Goal: Contribute content: Contribute content

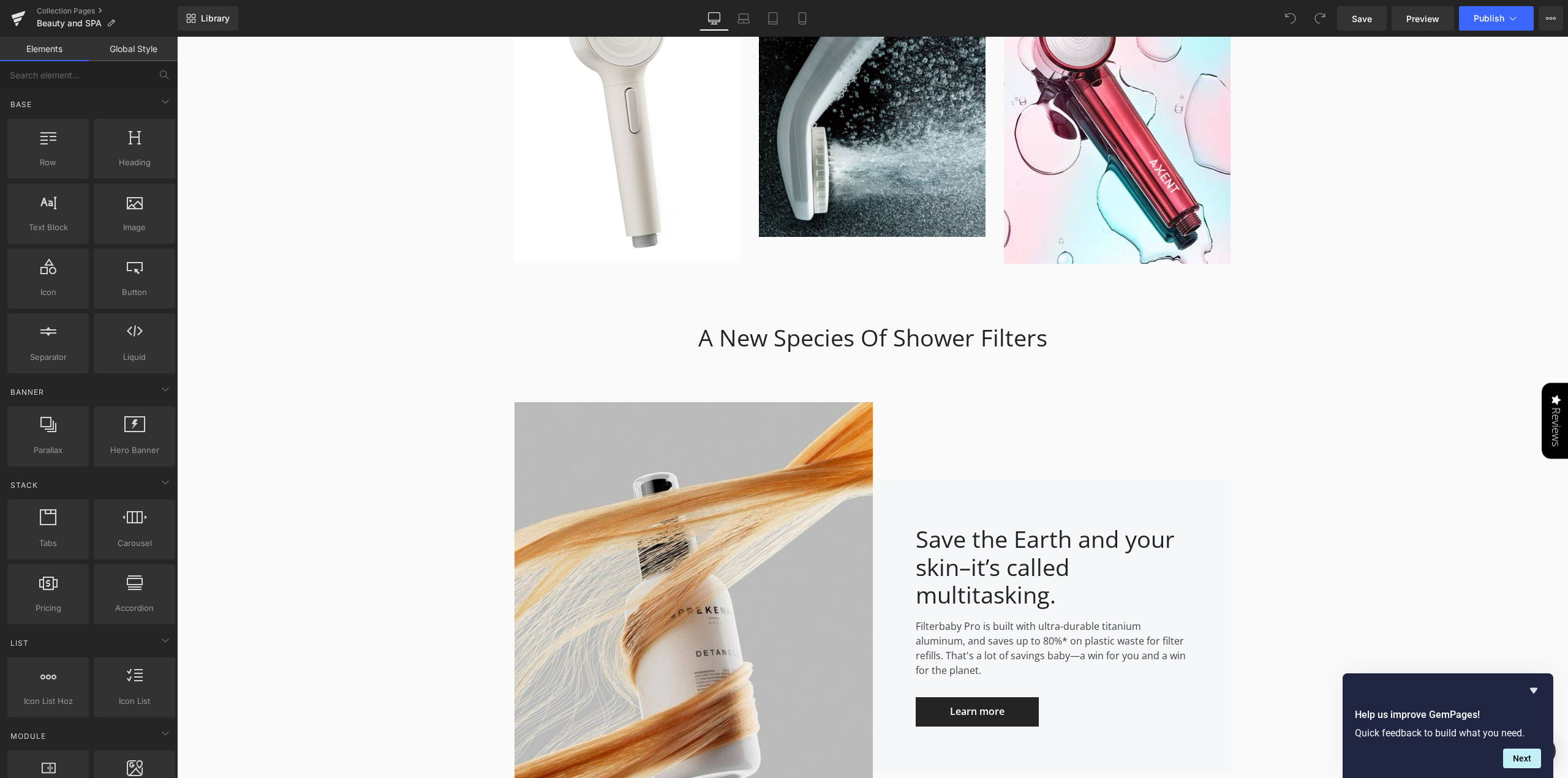
scroll to position [2408, 0]
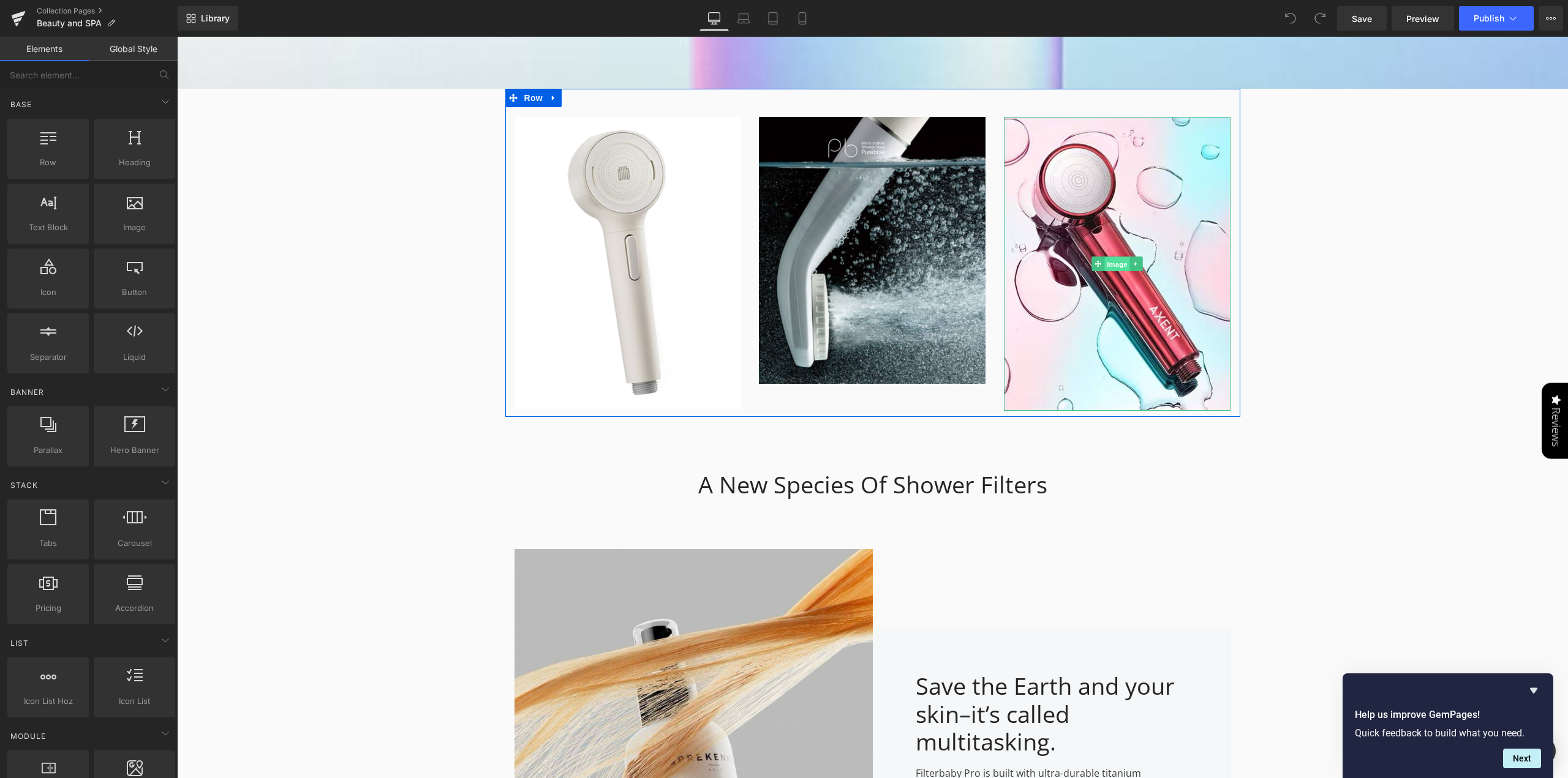
click at [1113, 266] on span "Image" at bounding box center [1118, 264] width 26 height 14
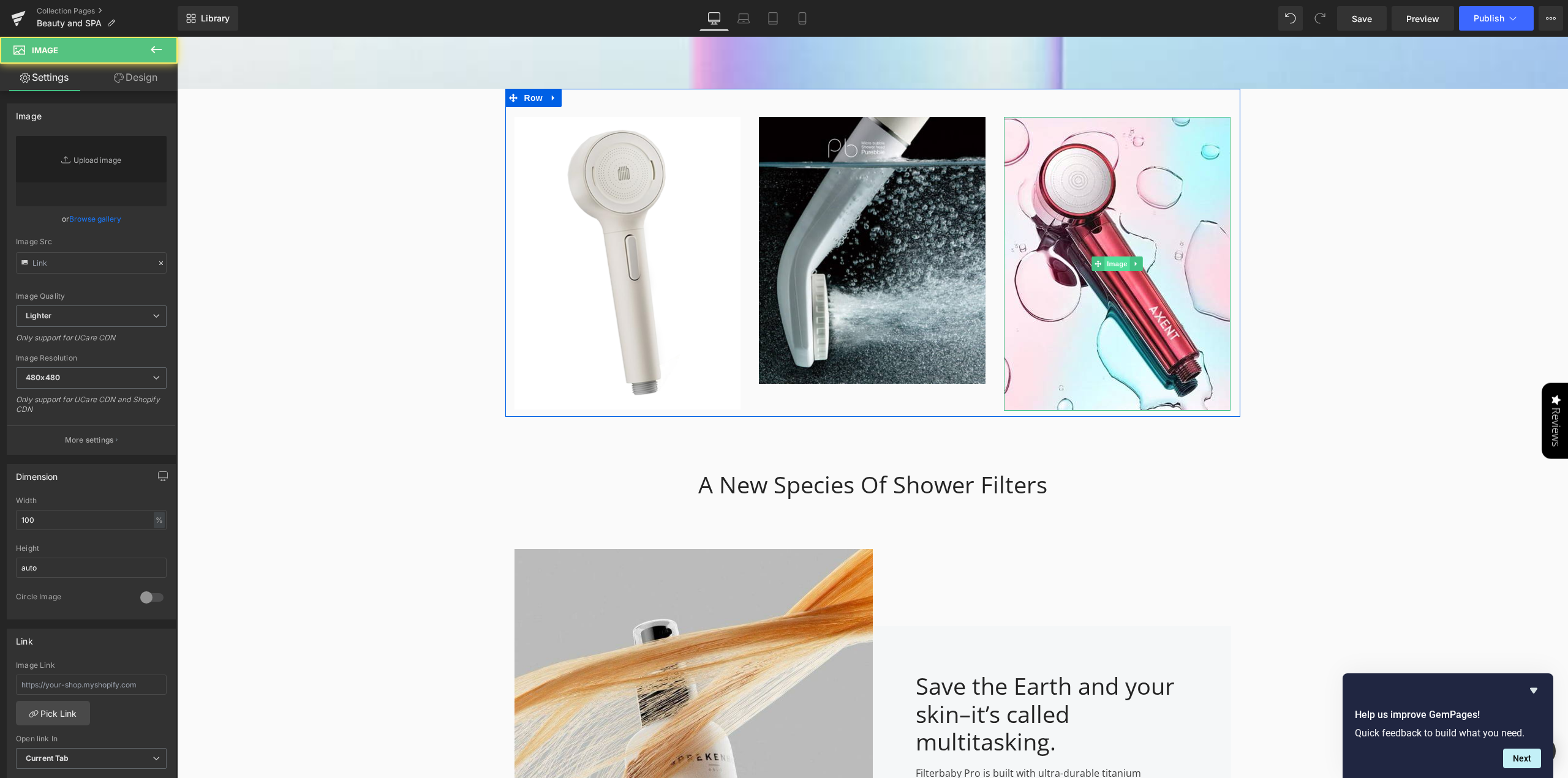
type input "[URL][DOMAIN_NAME]"
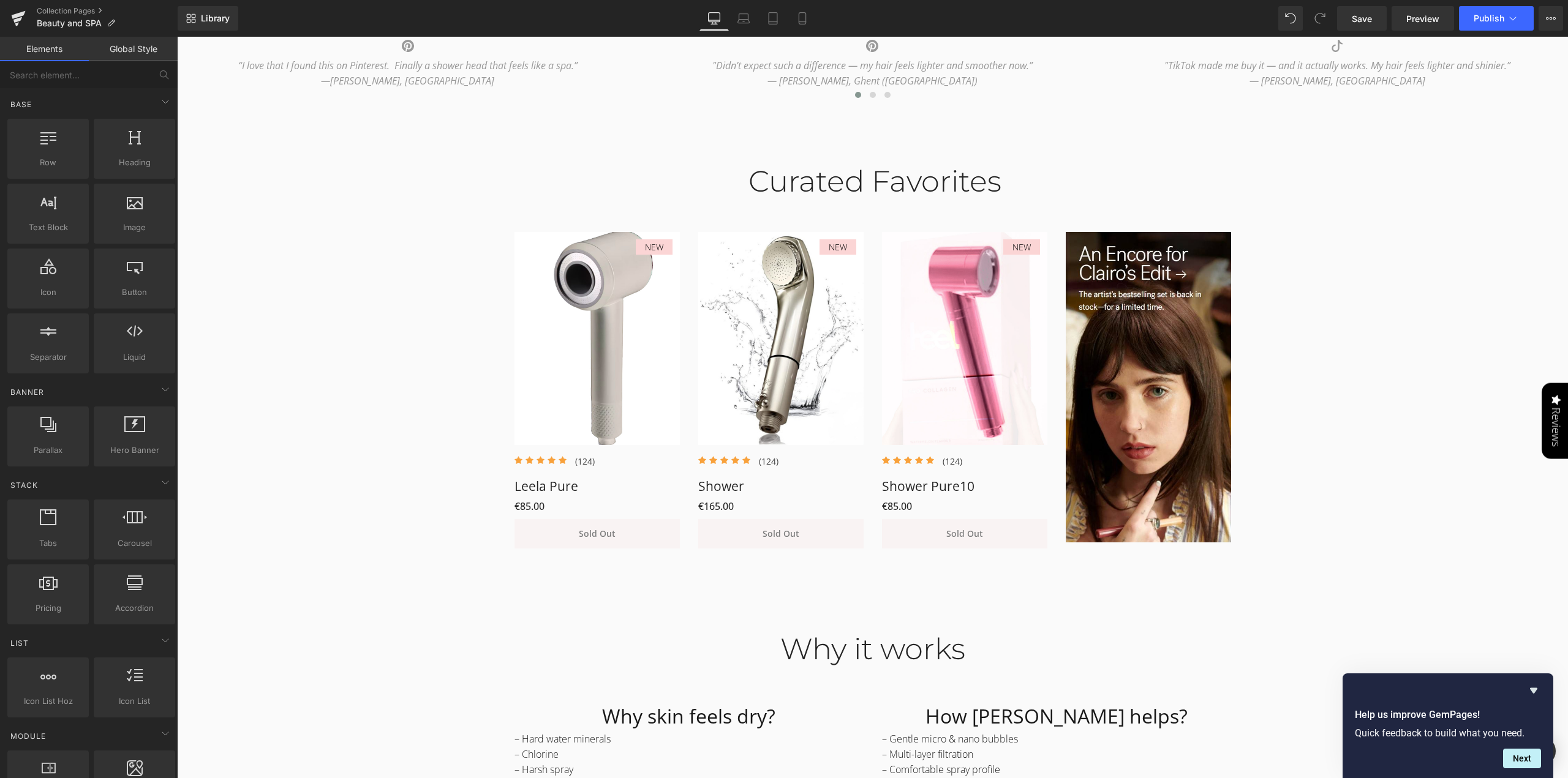
scroll to position [754, 0]
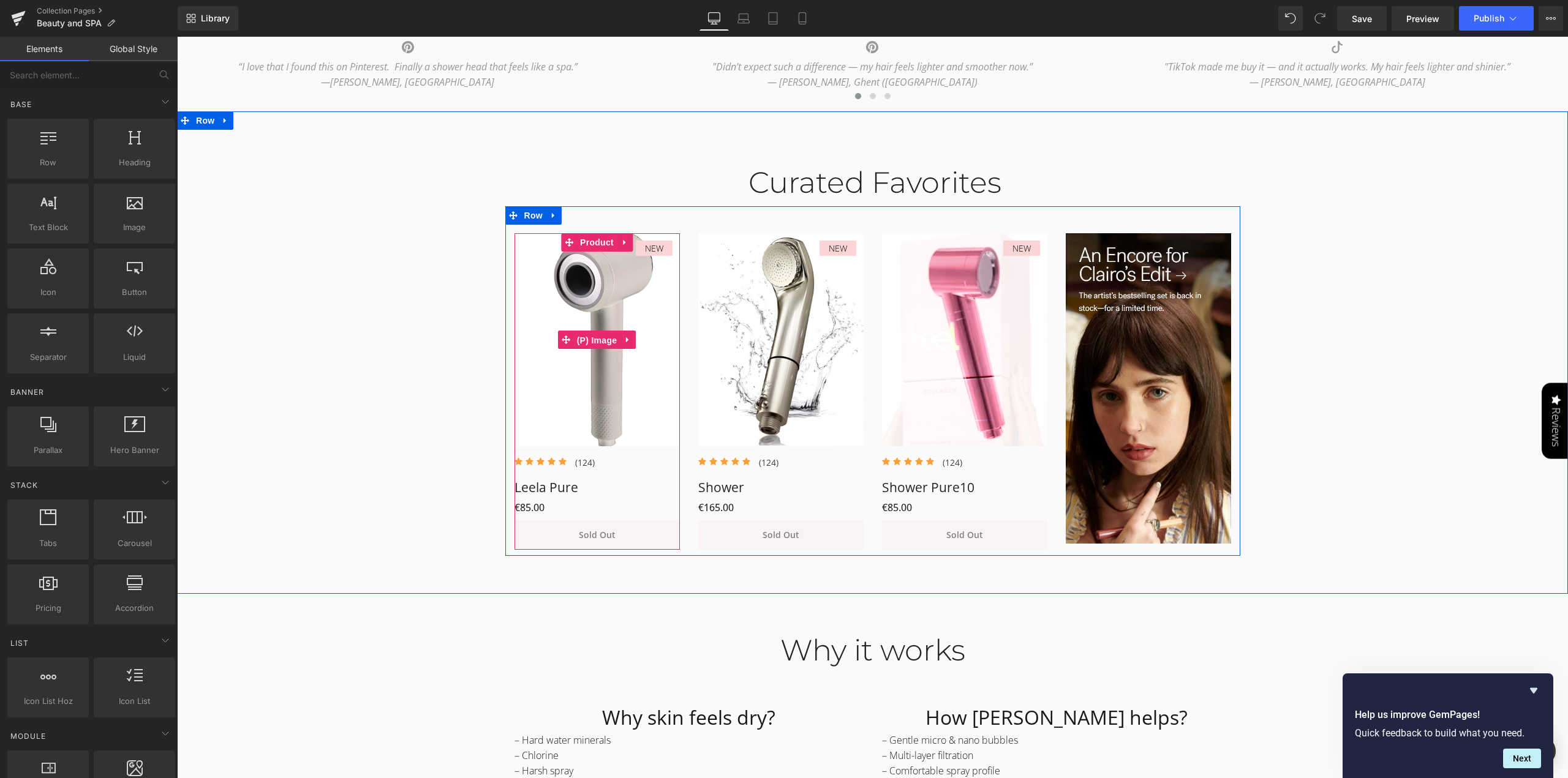
drag, startPoint x: 592, startPoint y: 341, endPoint x: 229, endPoint y: 278, distance: 368.4
click at [592, 341] on span "(P) Image" at bounding box center [597, 340] width 46 height 18
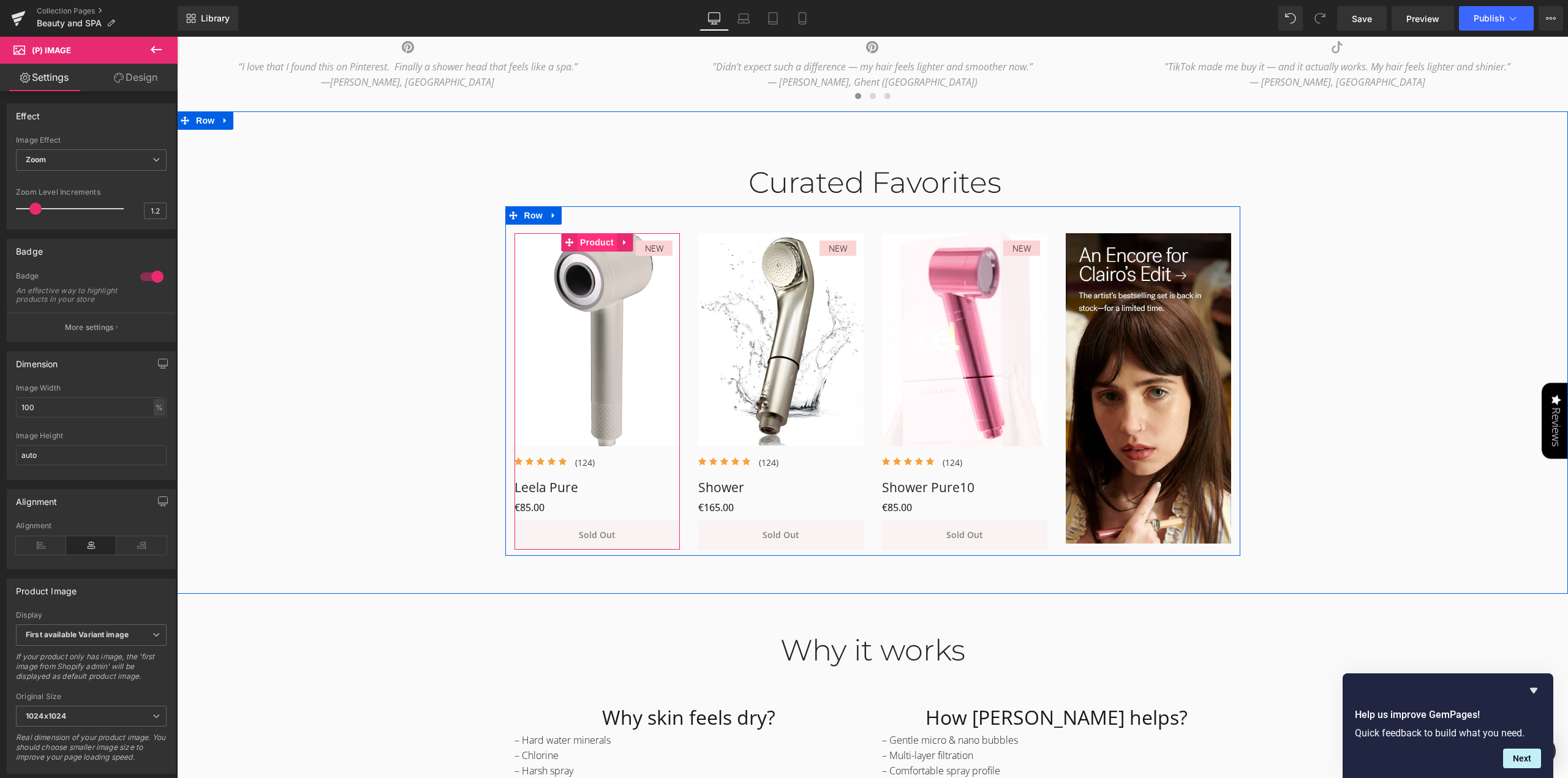
click at [599, 242] on span "Product" at bounding box center [596, 242] width 40 height 18
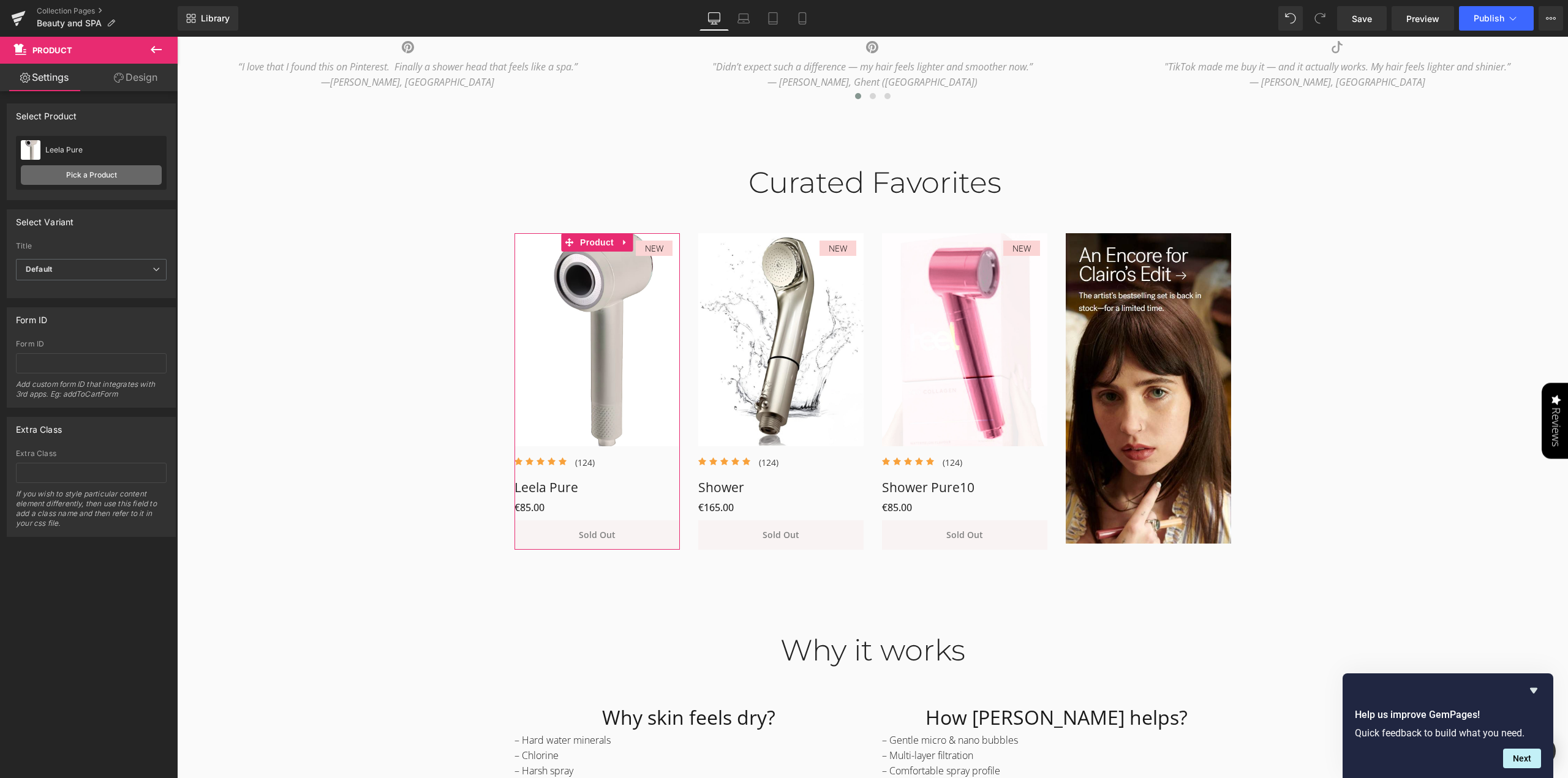
click at [93, 179] on link "Pick a Product" at bounding box center [91, 175] width 141 height 19
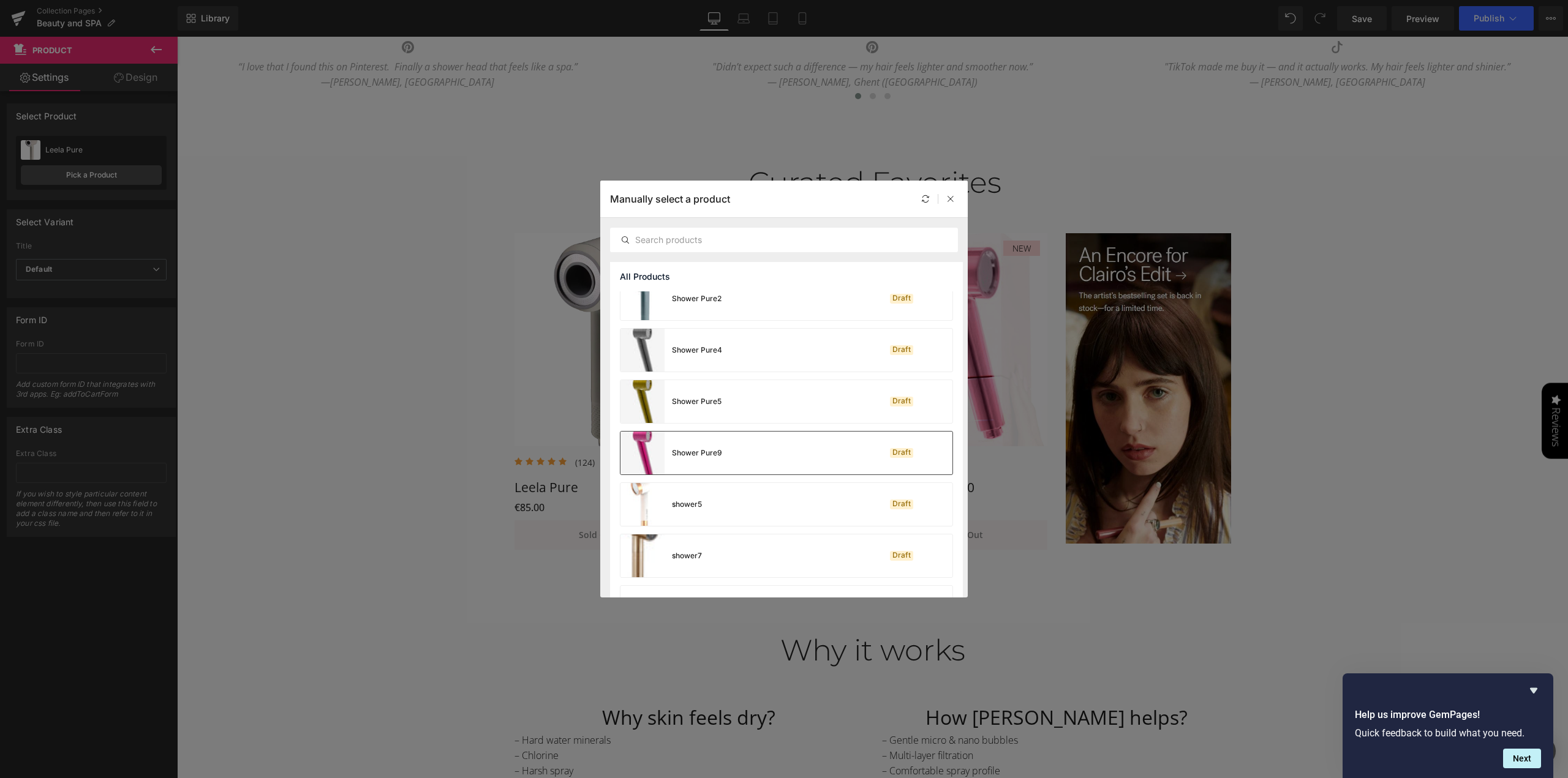
scroll to position [2038, 0]
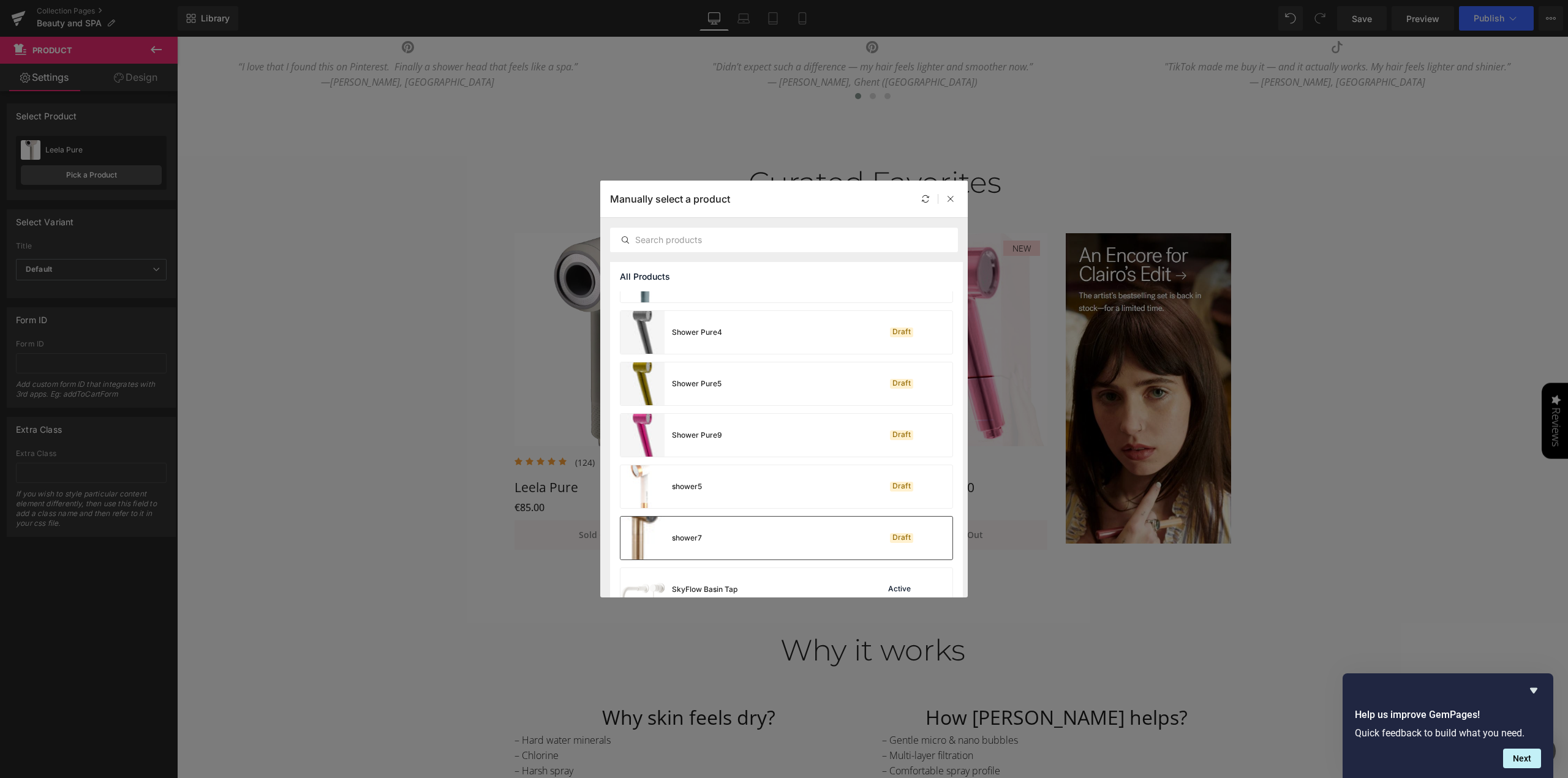
click at [784, 546] on div "shower7 Draft" at bounding box center [786, 538] width 332 height 43
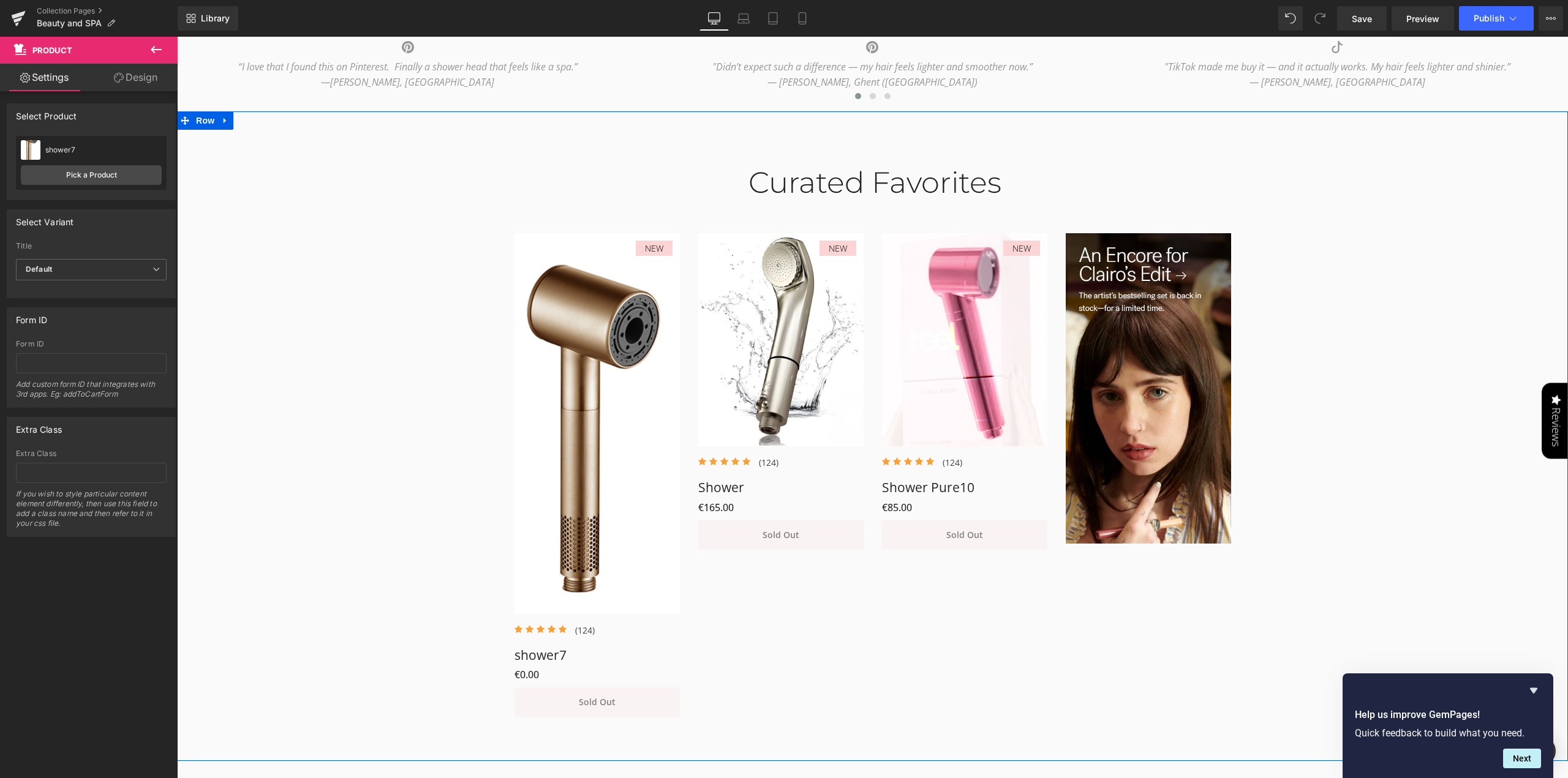
drag, startPoint x: 346, startPoint y: 300, endPoint x: 325, endPoint y: 281, distance: 28.3
click at [346, 300] on div "Curated Favorites Heading Row NEW (P) Image Icon Icon Icon Icon Icon Icon List …" at bounding box center [872, 435] width 1391 height 576
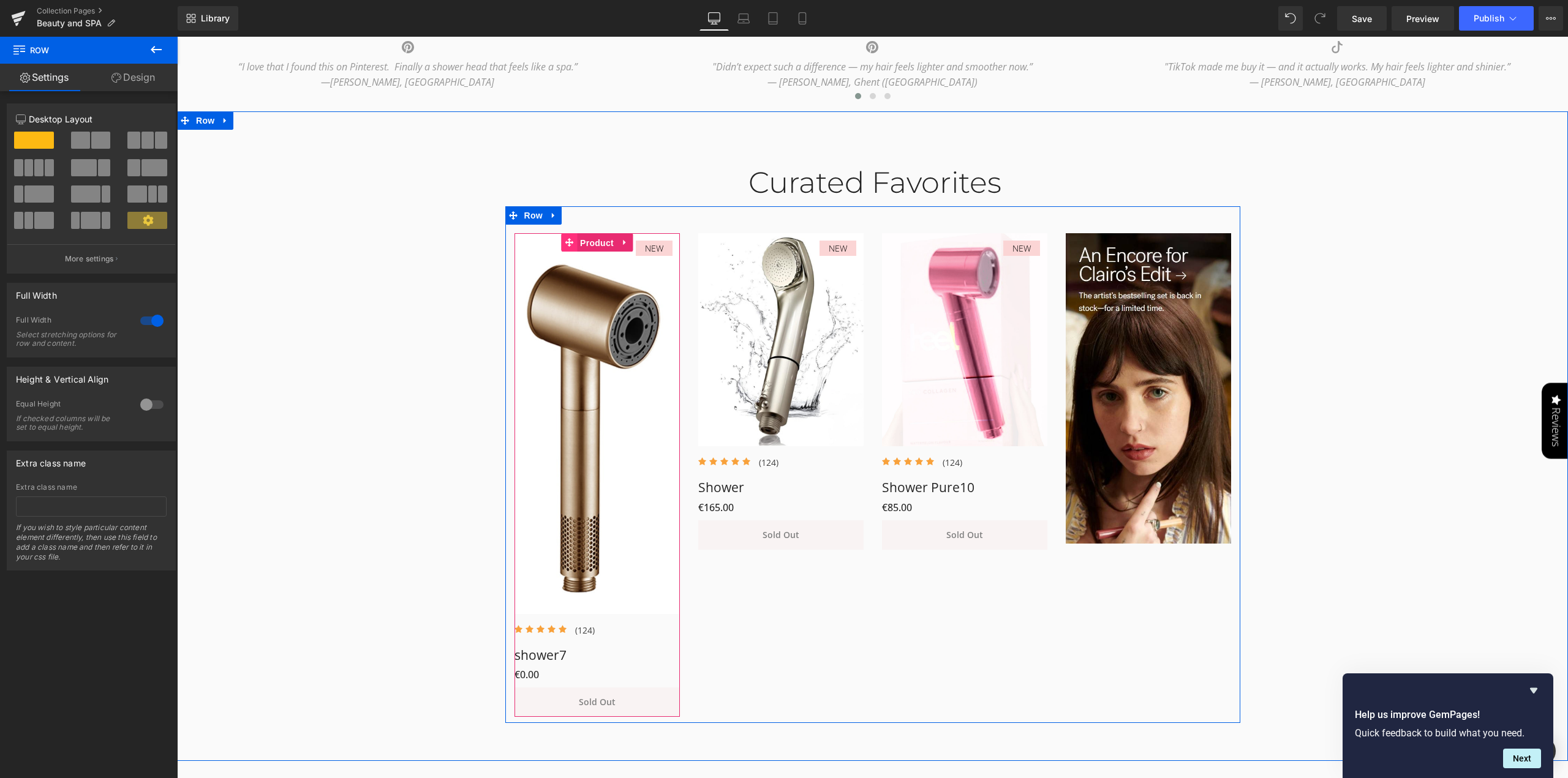
click at [601, 241] on span "Product" at bounding box center [596, 242] width 40 height 18
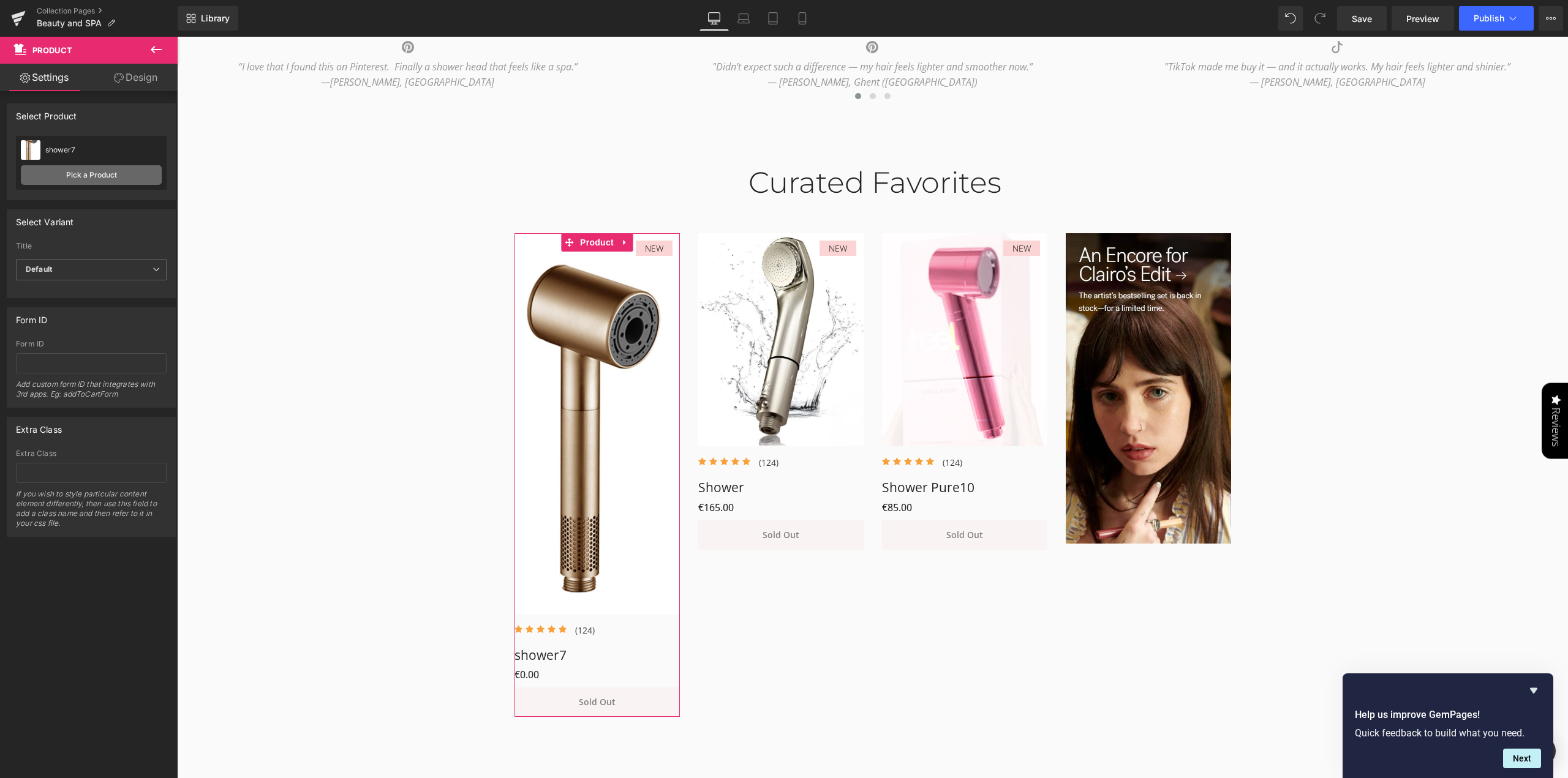
click at [88, 180] on link "Pick a Product" at bounding box center [91, 175] width 141 height 19
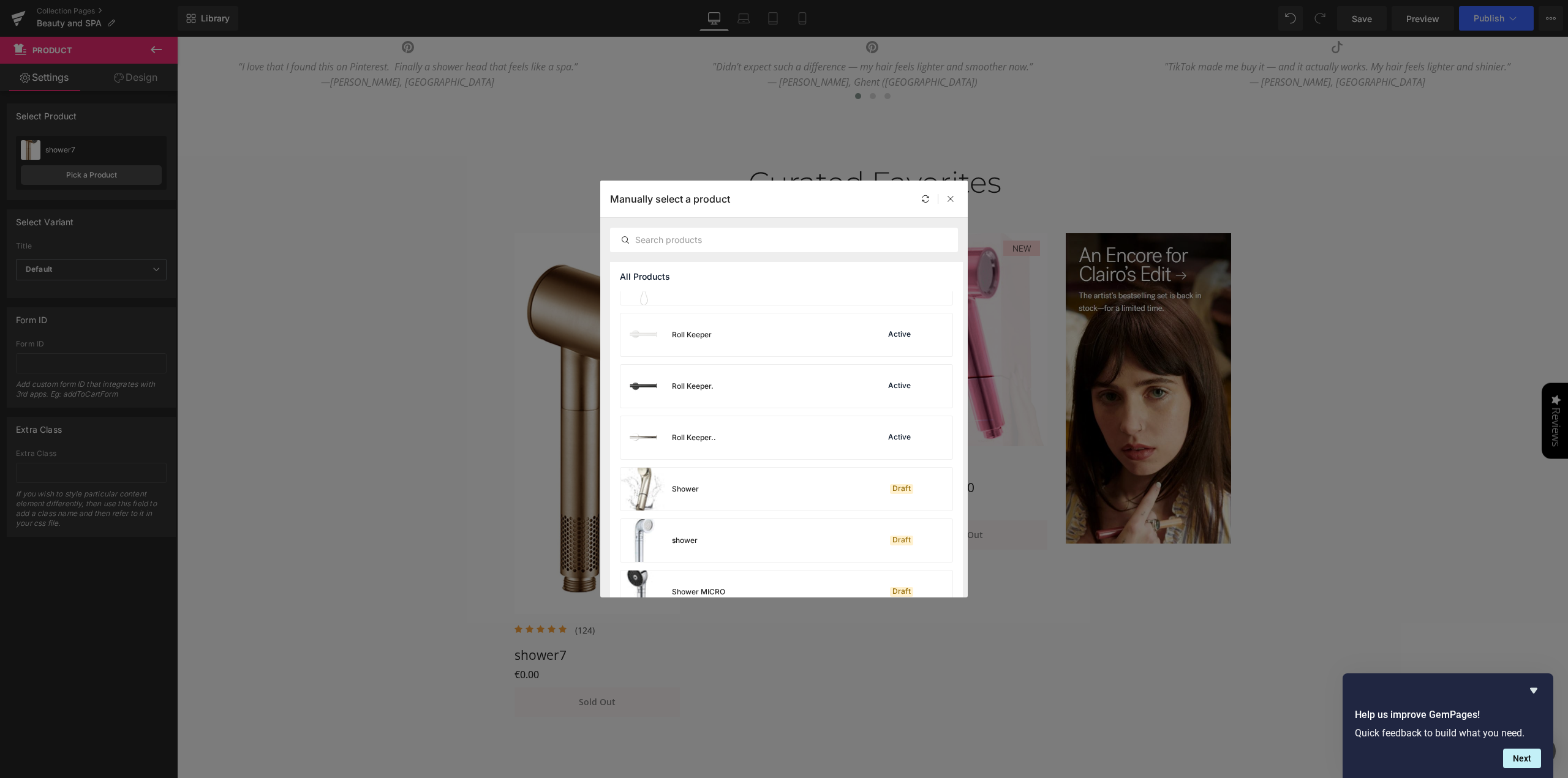
scroll to position [1747, 0]
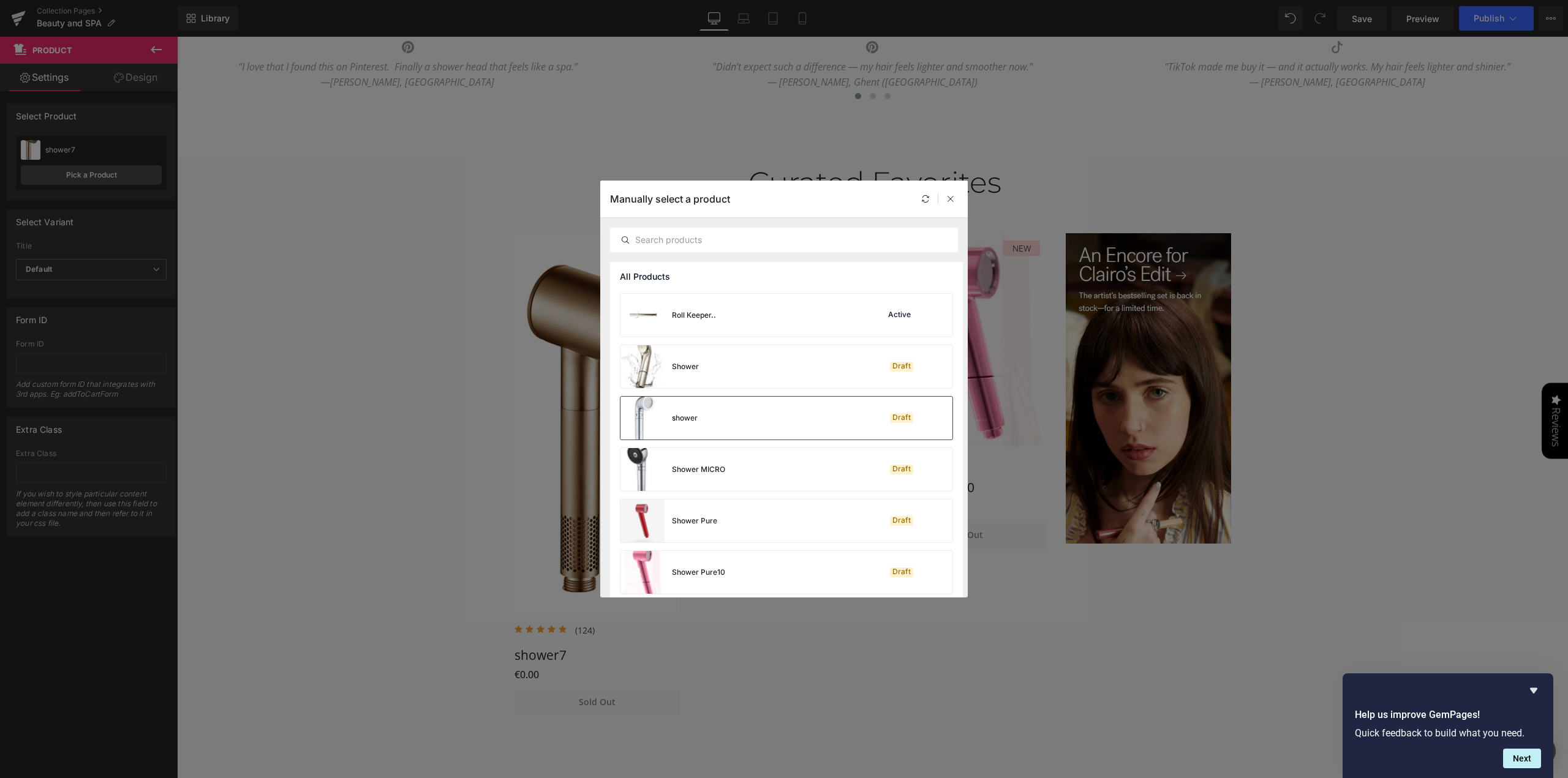
click at [739, 414] on div "shower Draft" at bounding box center [786, 418] width 332 height 43
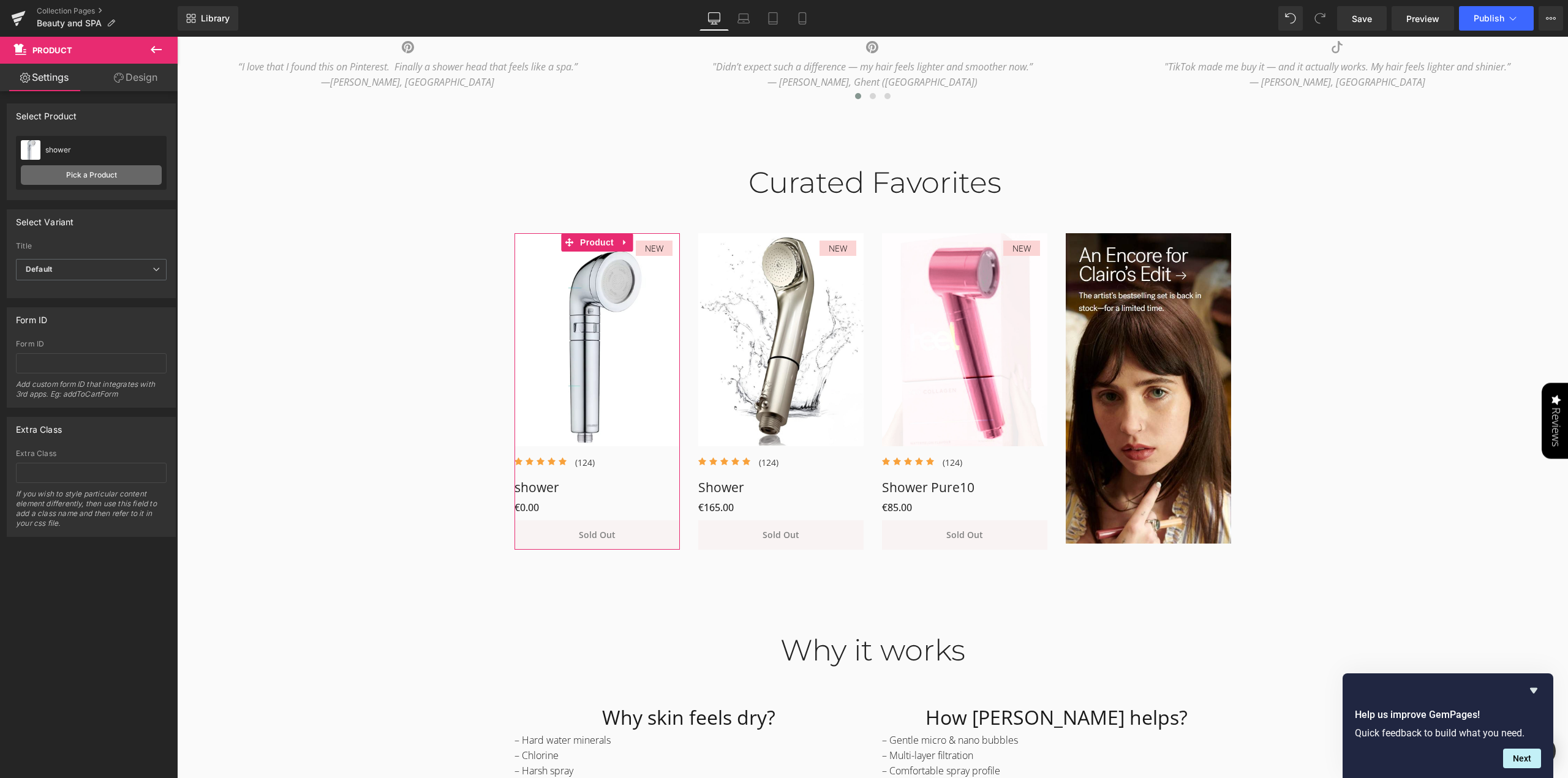
click at [99, 176] on link "Pick a Product" at bounding box center [91, 175] width 141 height 19
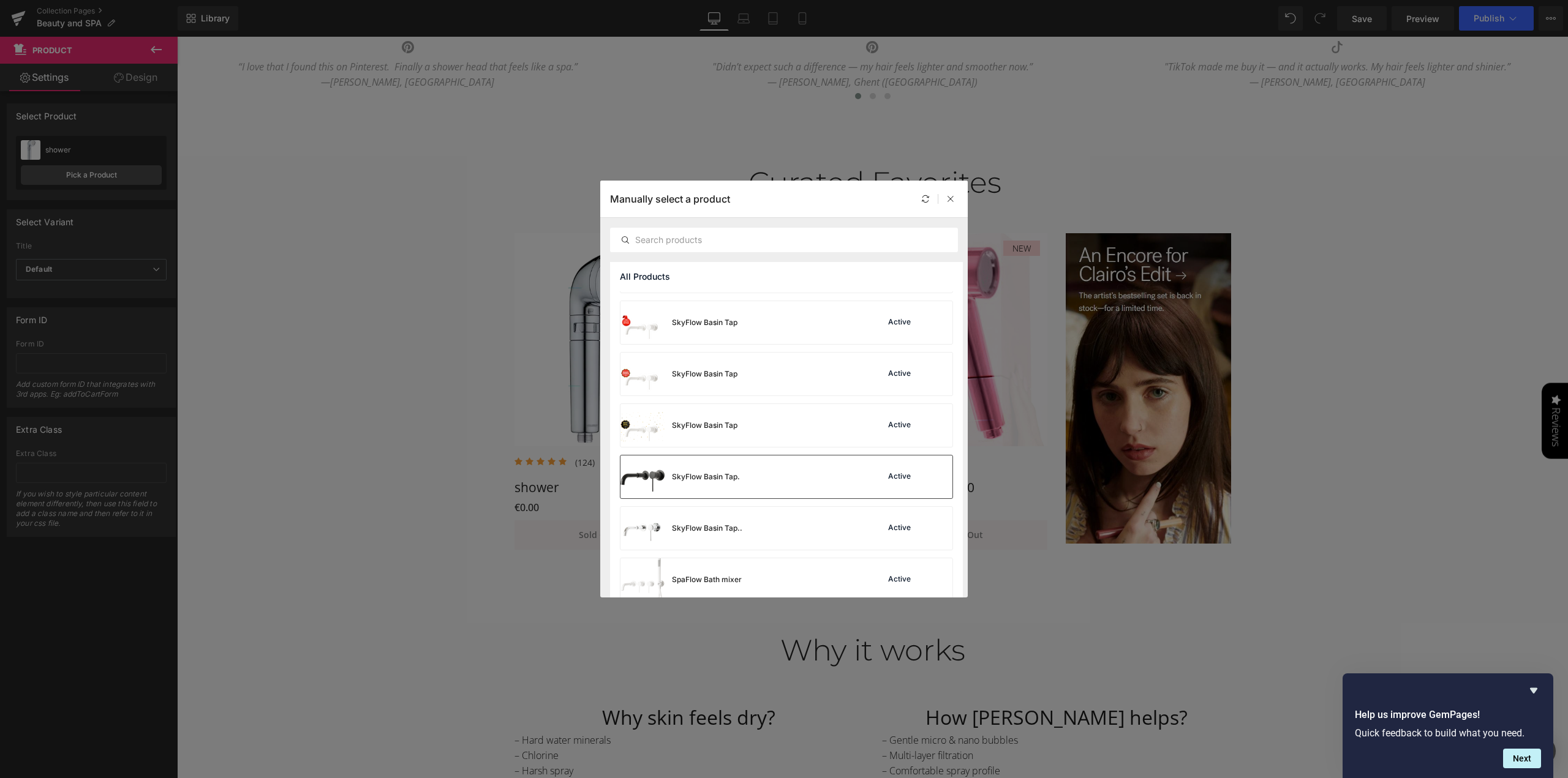
scroll to position [2173, 0]
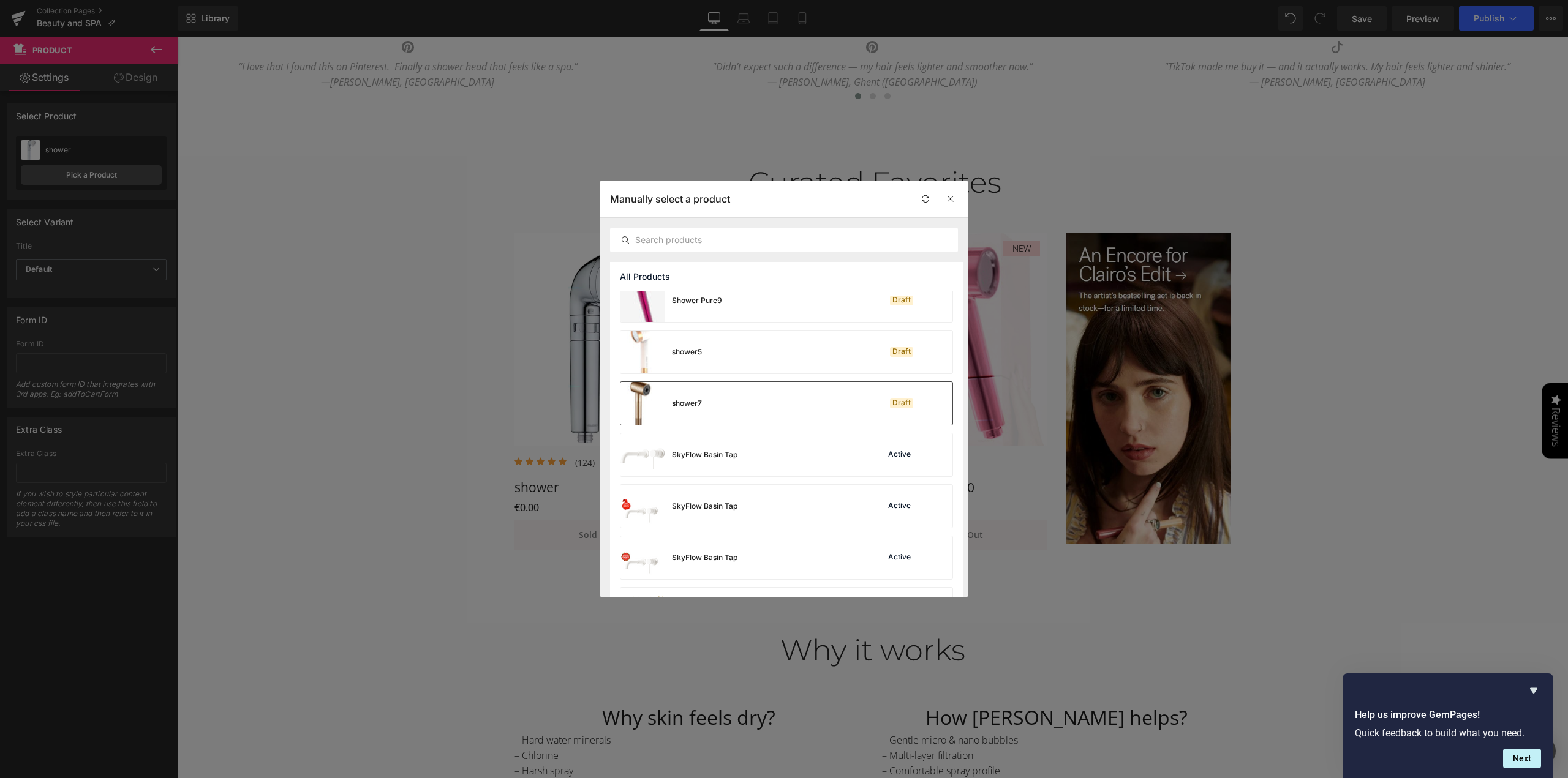
click at [790, 407] on div "shower7 Draft" at bounding box center [786, 403] width 332 height 43
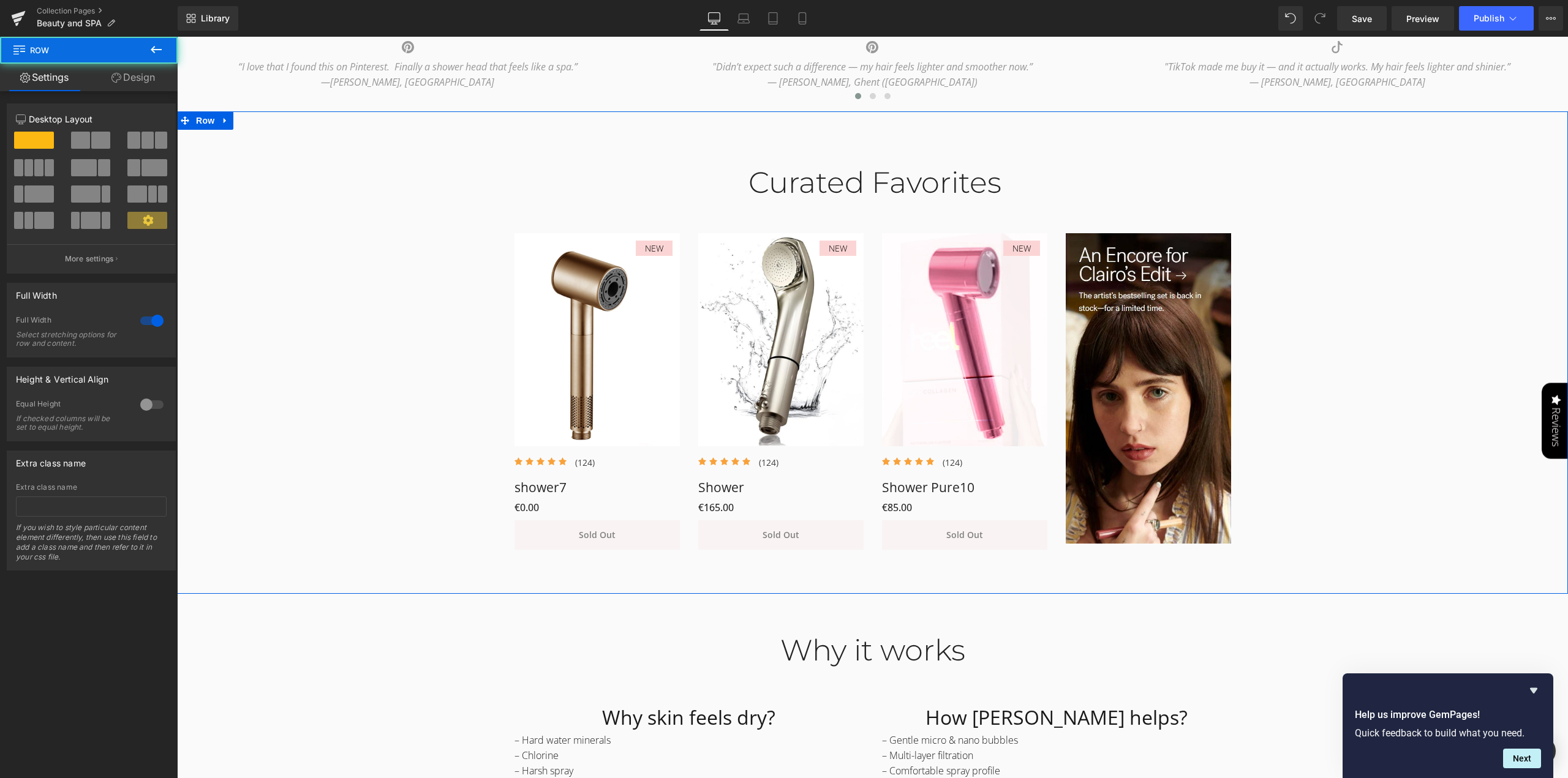
click at [352, 406] on div "Curated Favorites Heading Row NEW (P) Image Icon Icon Icon Icon Icon Icon List …" at bounding box center [872, 351] width 1391 height 409
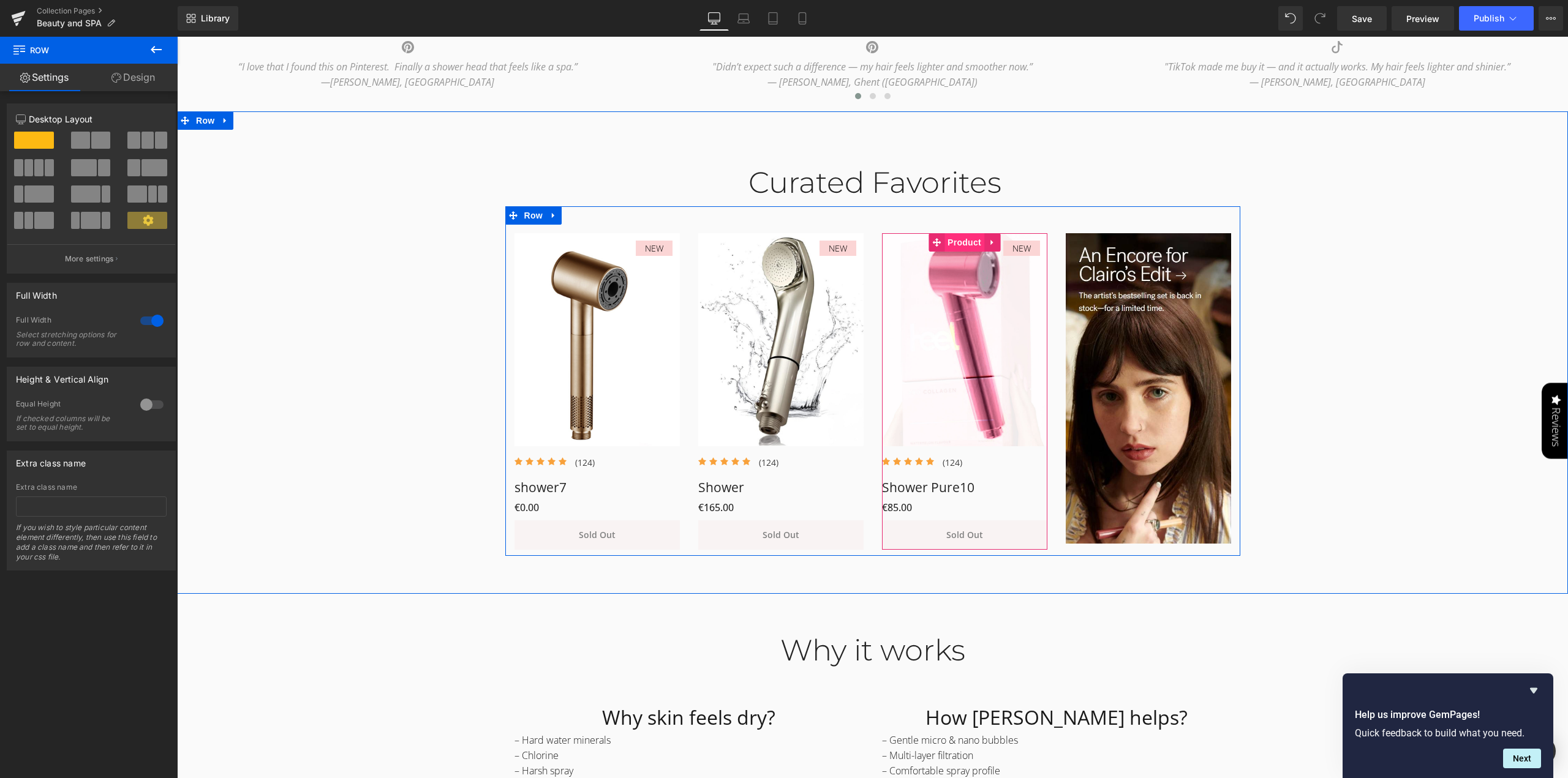
click at [962, 247] on span "Product" at bounding box center [964, 242] width 40 height 18
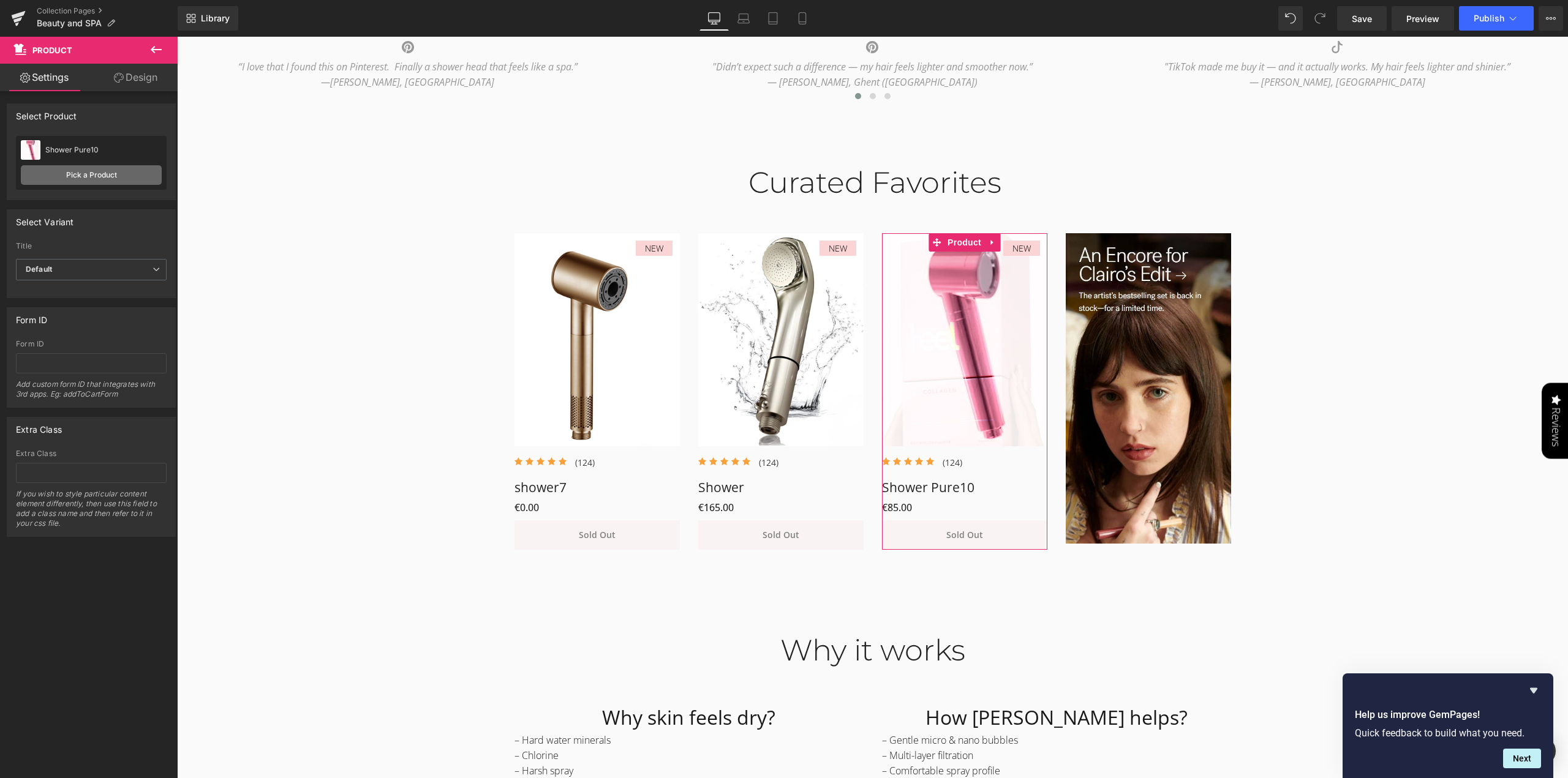
click at [103, 172] on link "Pick a Product" at bounding box center [91, 175] width 141 height 19
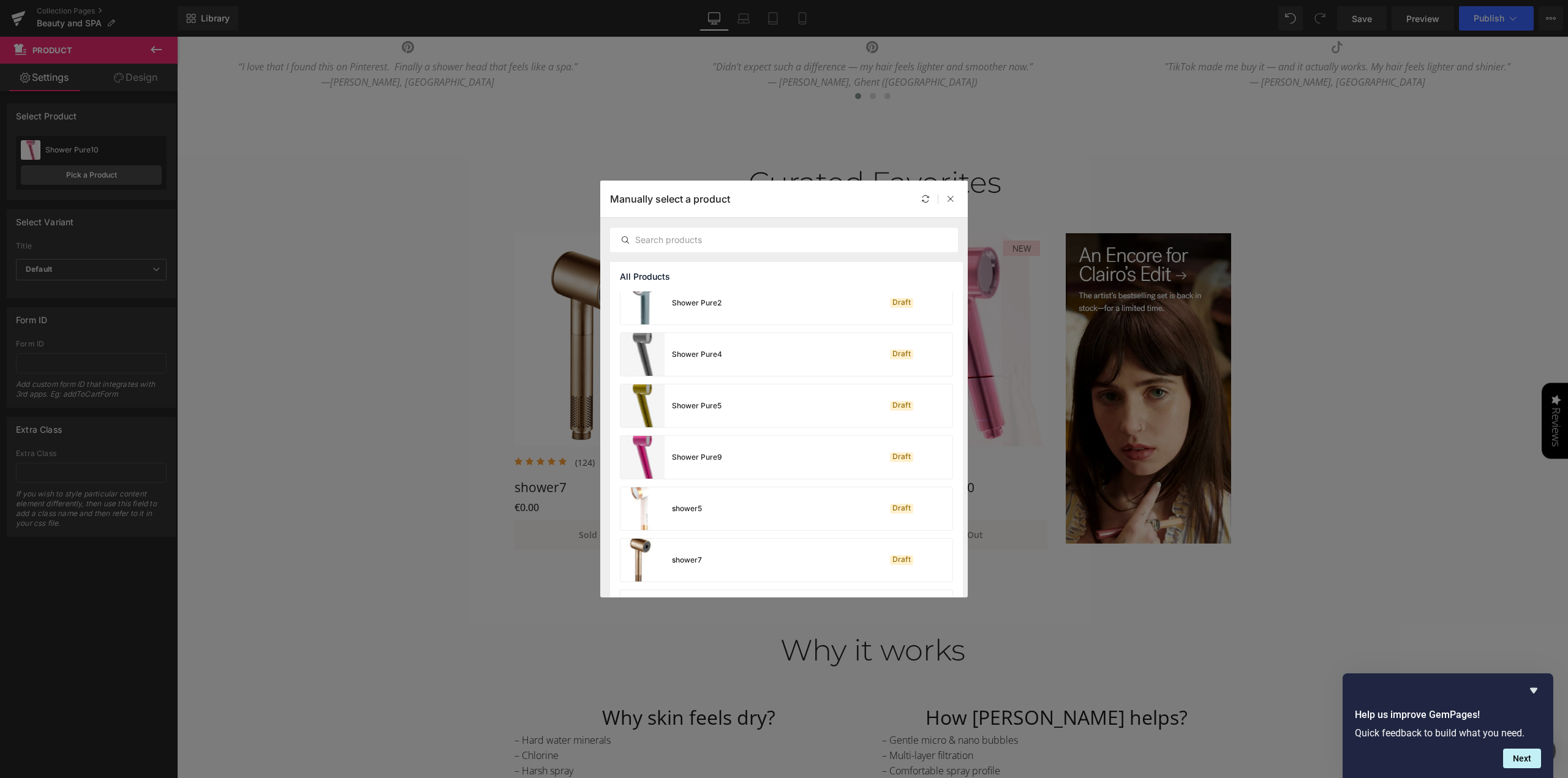
scroll to position [2017, 0]
drag, startPoint x: 803, startPoint y: 184, endPoint x: 835, endPoint y: 193, distance: 33.2
click at [835, 193] on div "Manually select a product" at bounding box center [783, 198] width 367 height 37
click at [685, 509] on div "shower5" at bounding box center [687, 508] width 30 height 11
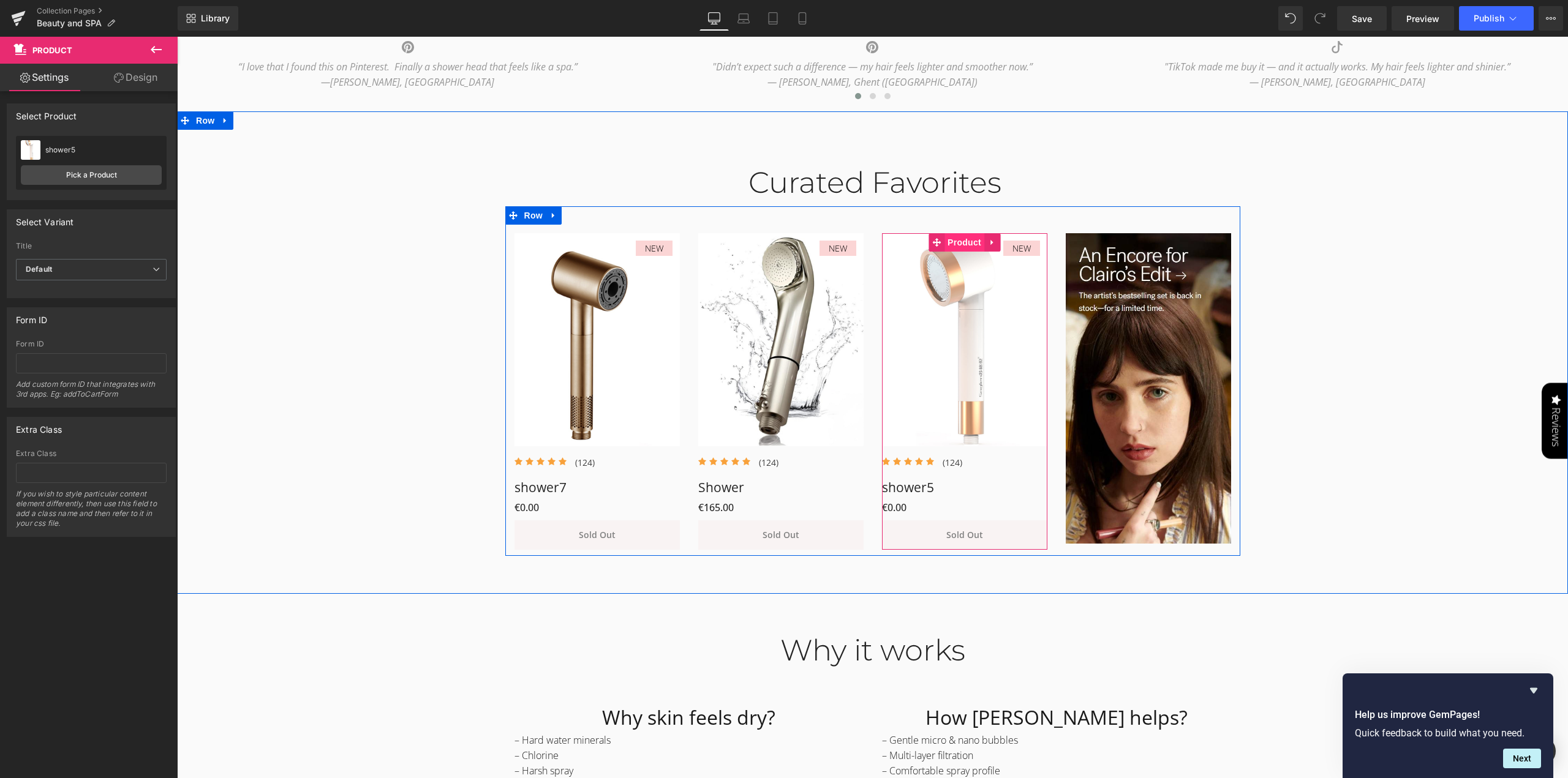
click at [962, 244] on link "Product" at bounding box center [956, 242] width 56 height 18
click at [964, 244] on span "Product" at bounding box center [964, 242] width 40 height 18
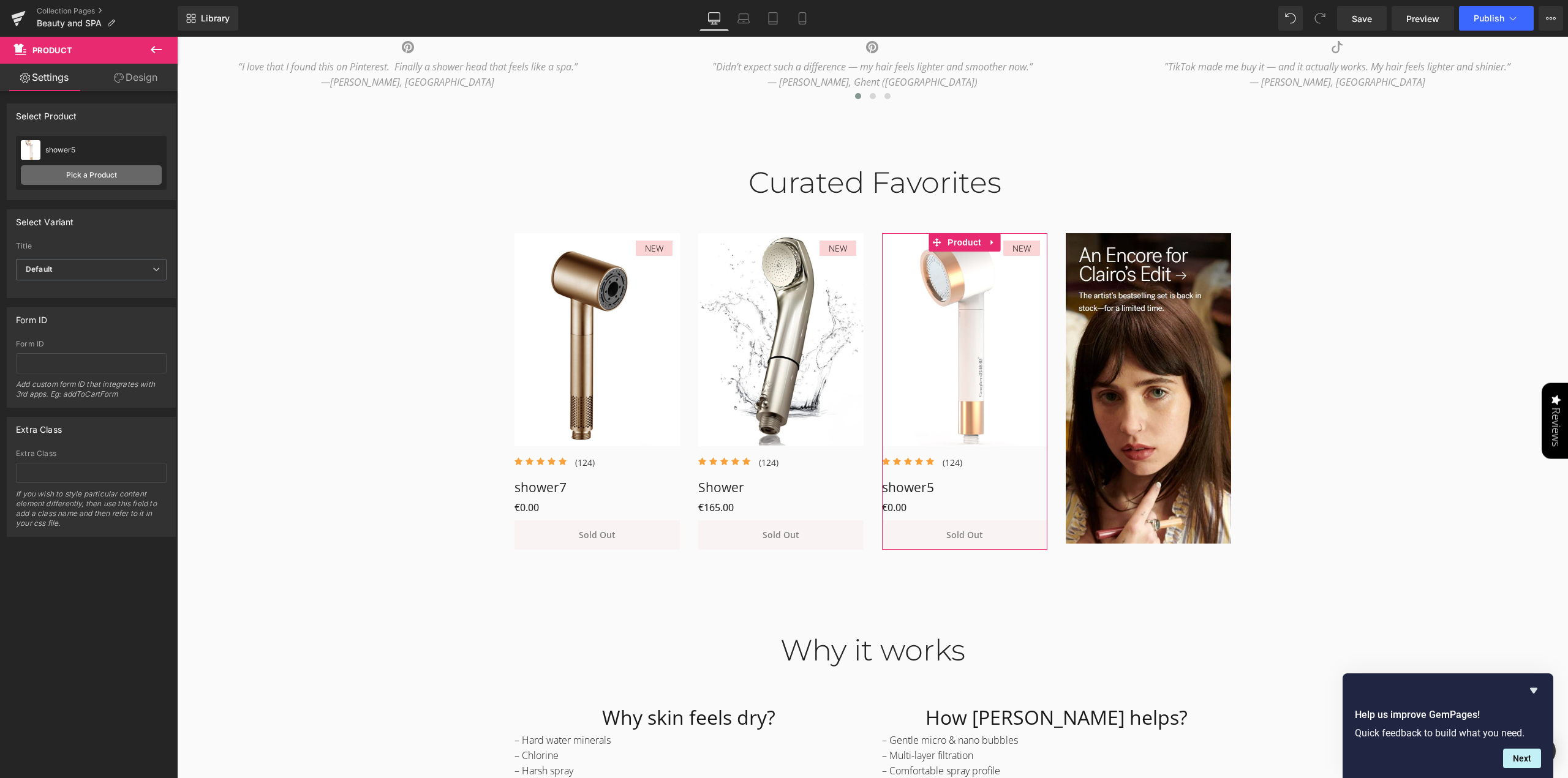
click at [103, 177] on link "Pick a Product" at bounding box center [91, 175] width 141 height 19
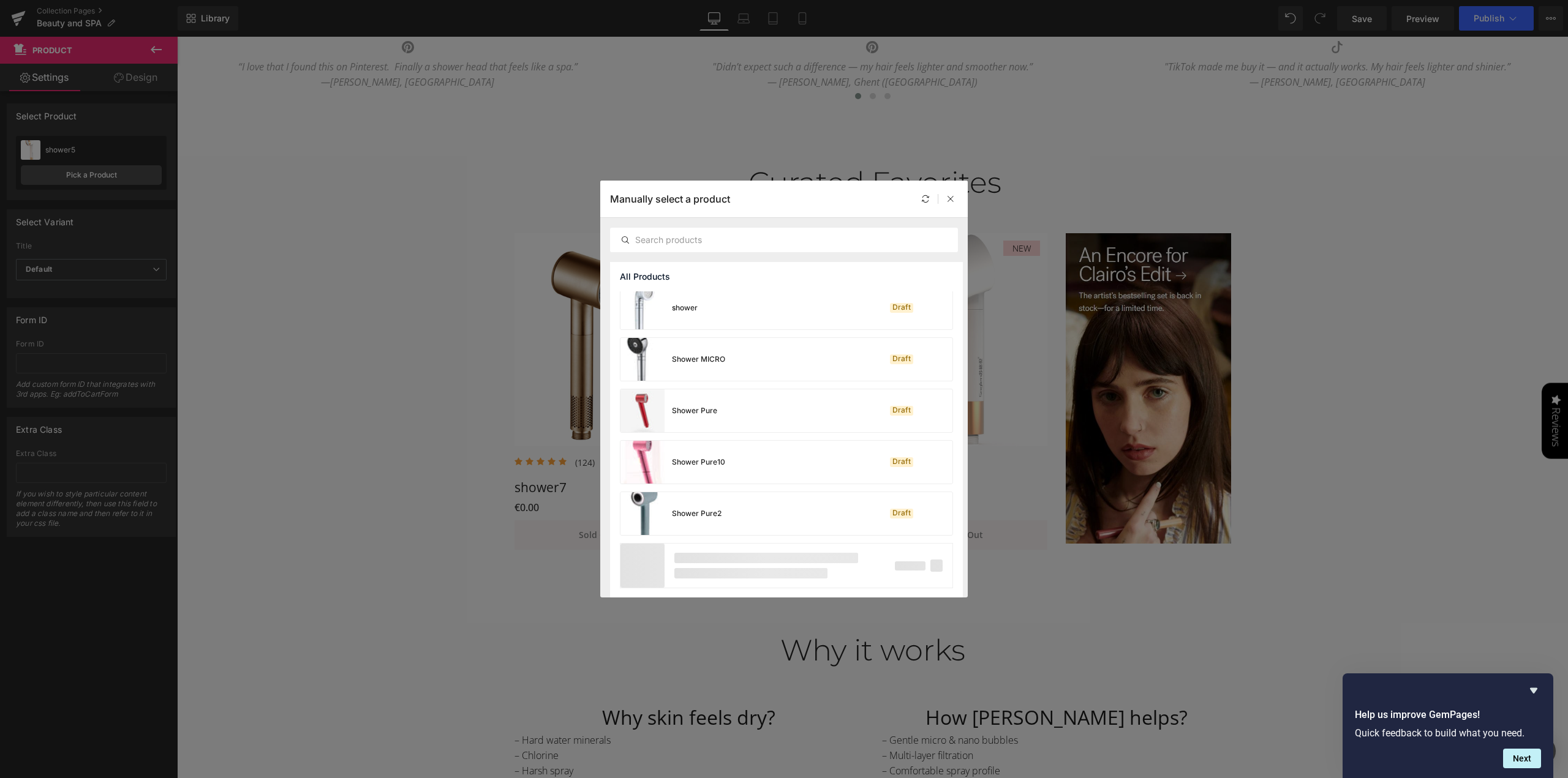
scroll to position [1735, 0]
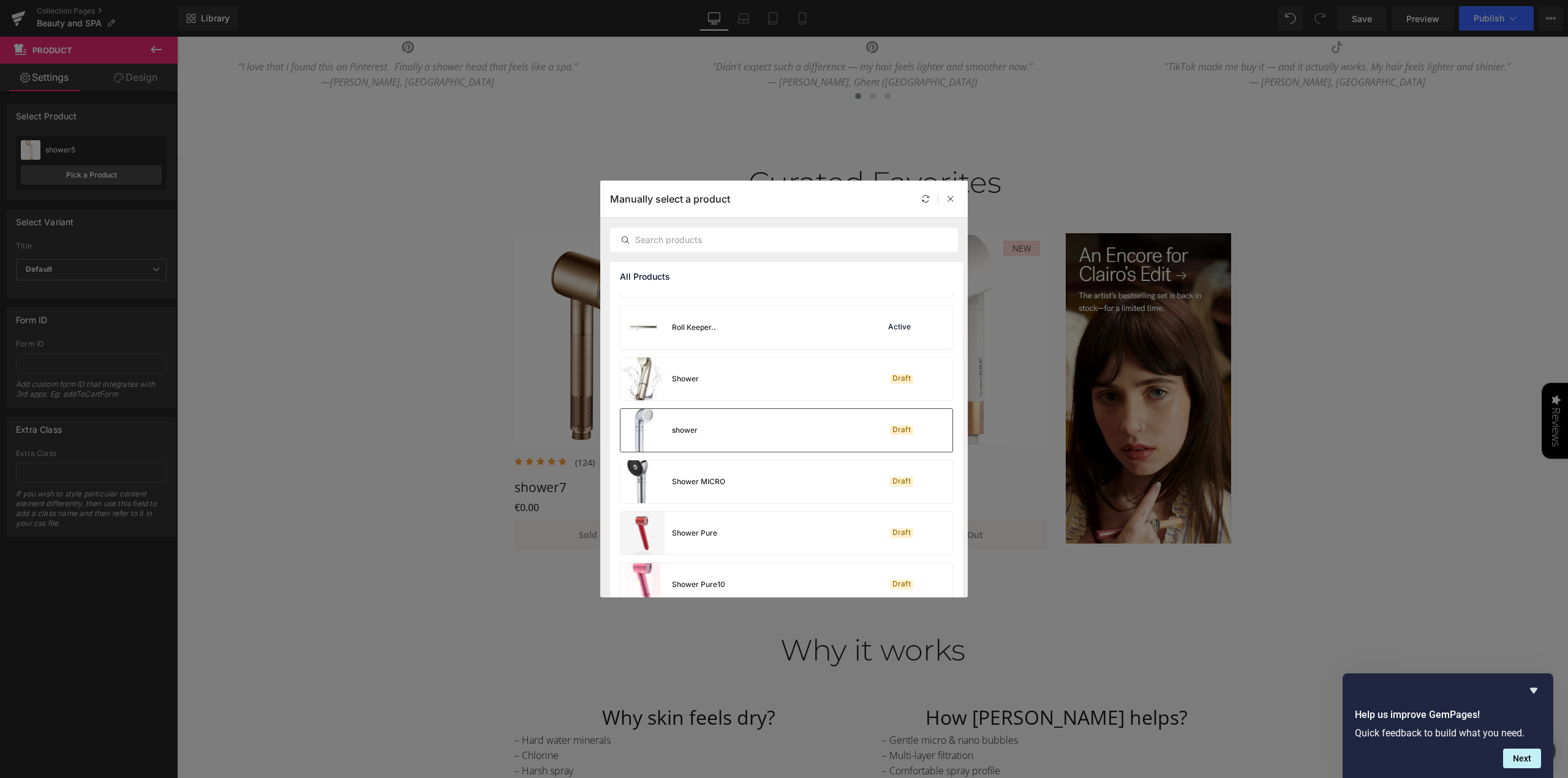
click at [754, 434] on div "shower Draft" at bounding box center [786, 430] width 332 height 43
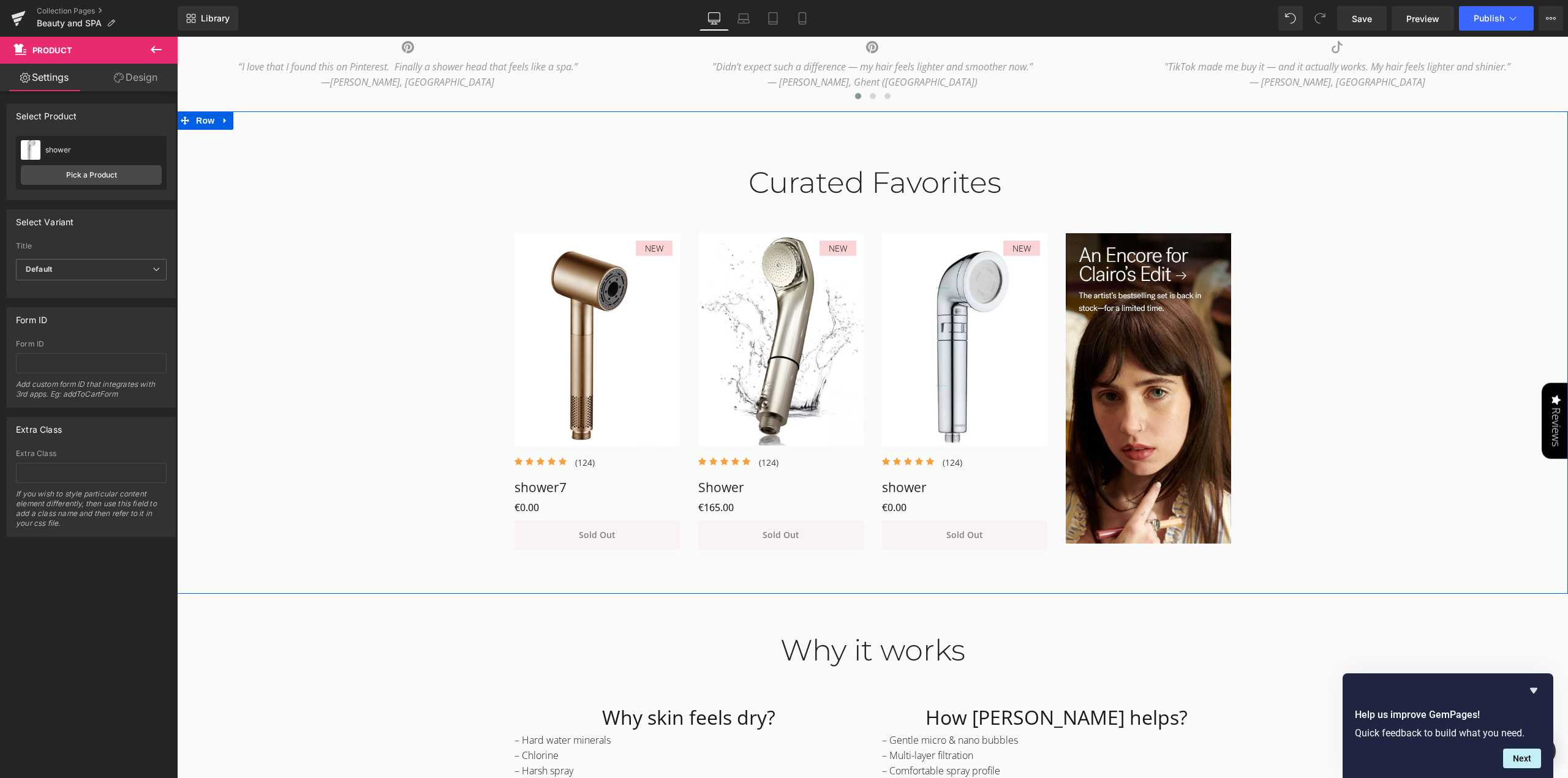
click at [1391, 411] on div "Curated Favorites Heading Row NEW (P) Image Icon Icon Icon Icon Icon Icon List …" at bounding box center [872, 351] width 1391 height 409
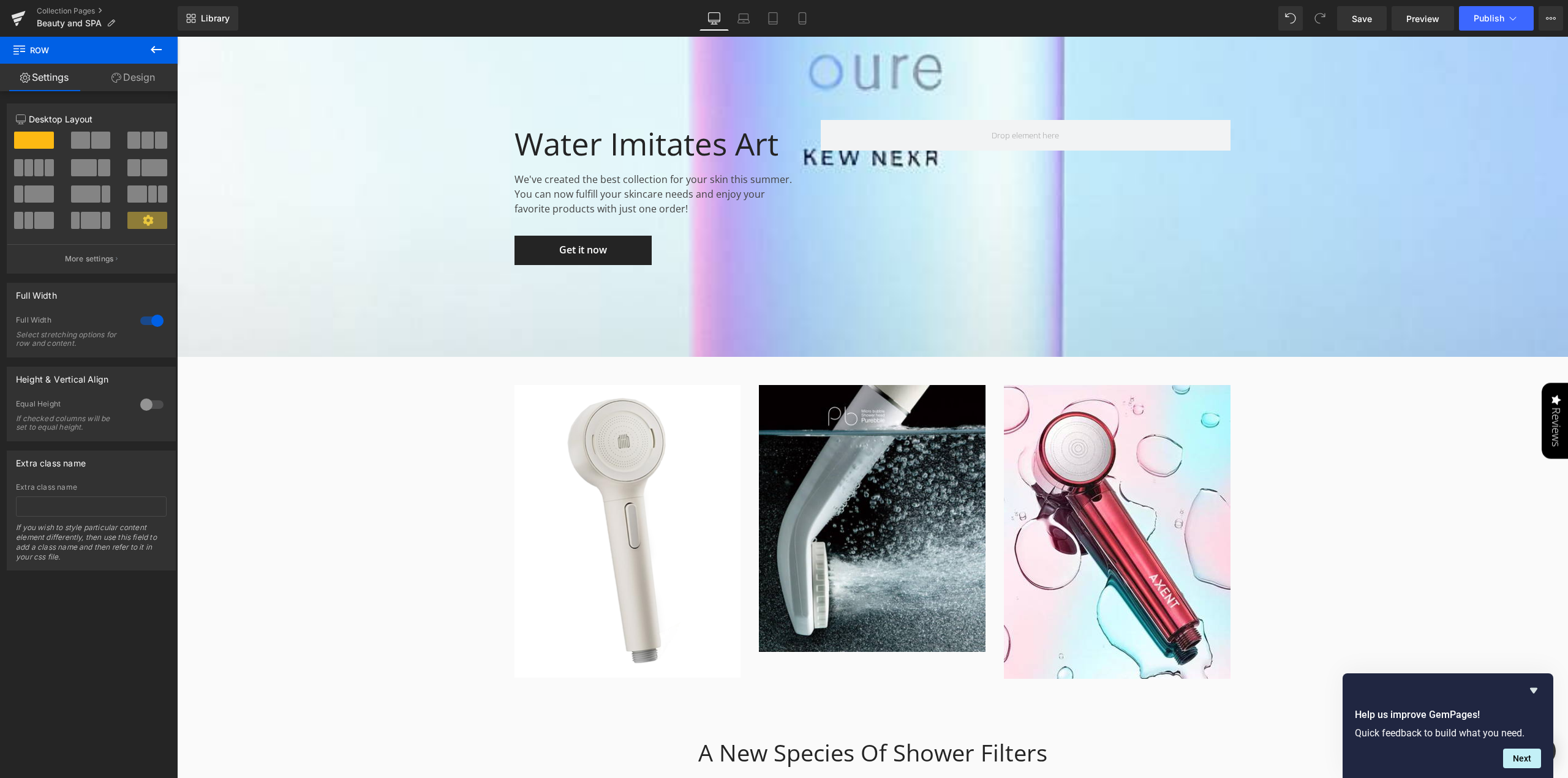
scroll to position [2224, 0]
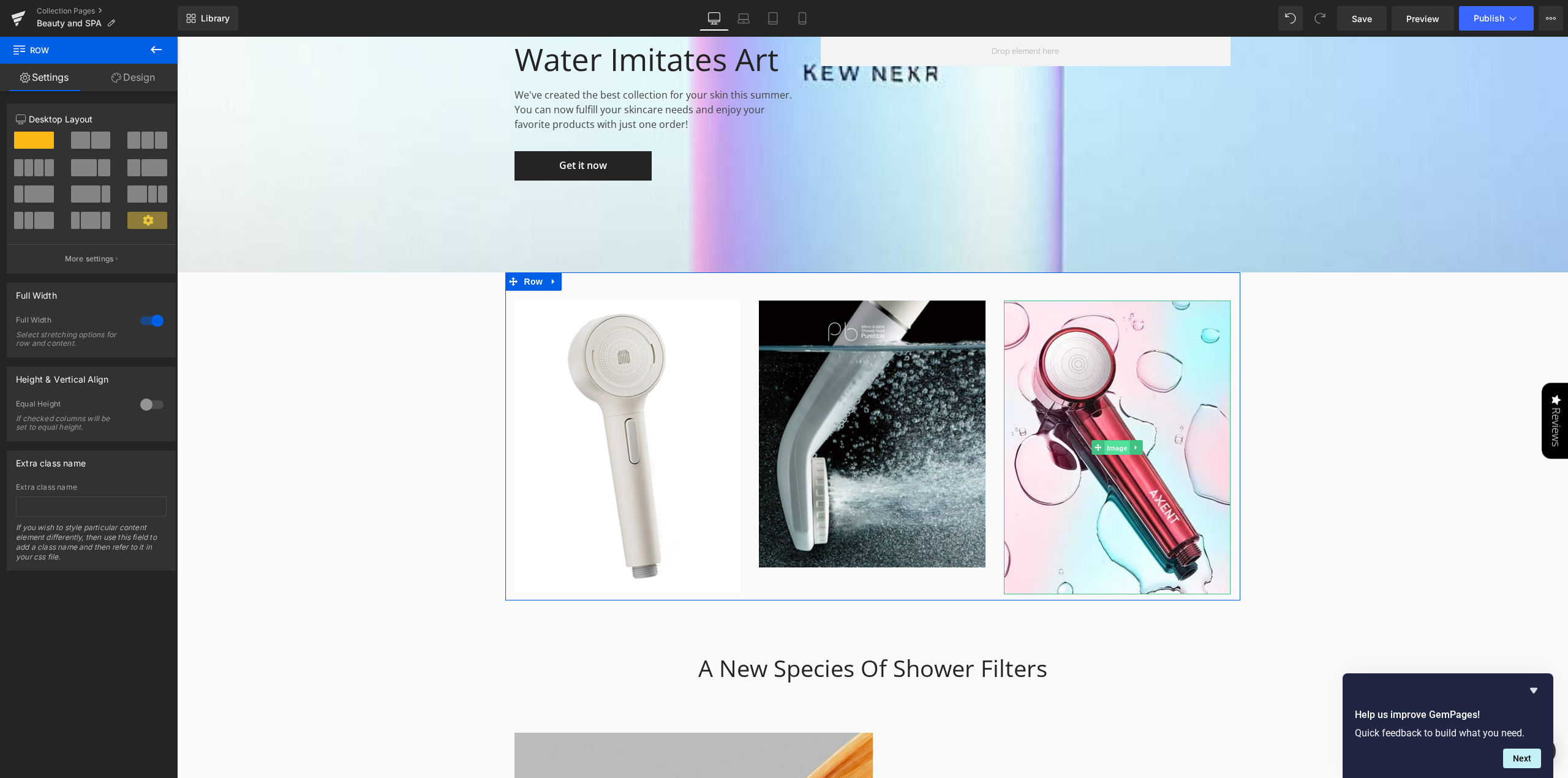
click at [1115, 451] on span "Image" at bounding box center [1118, 448] width 26 height 14
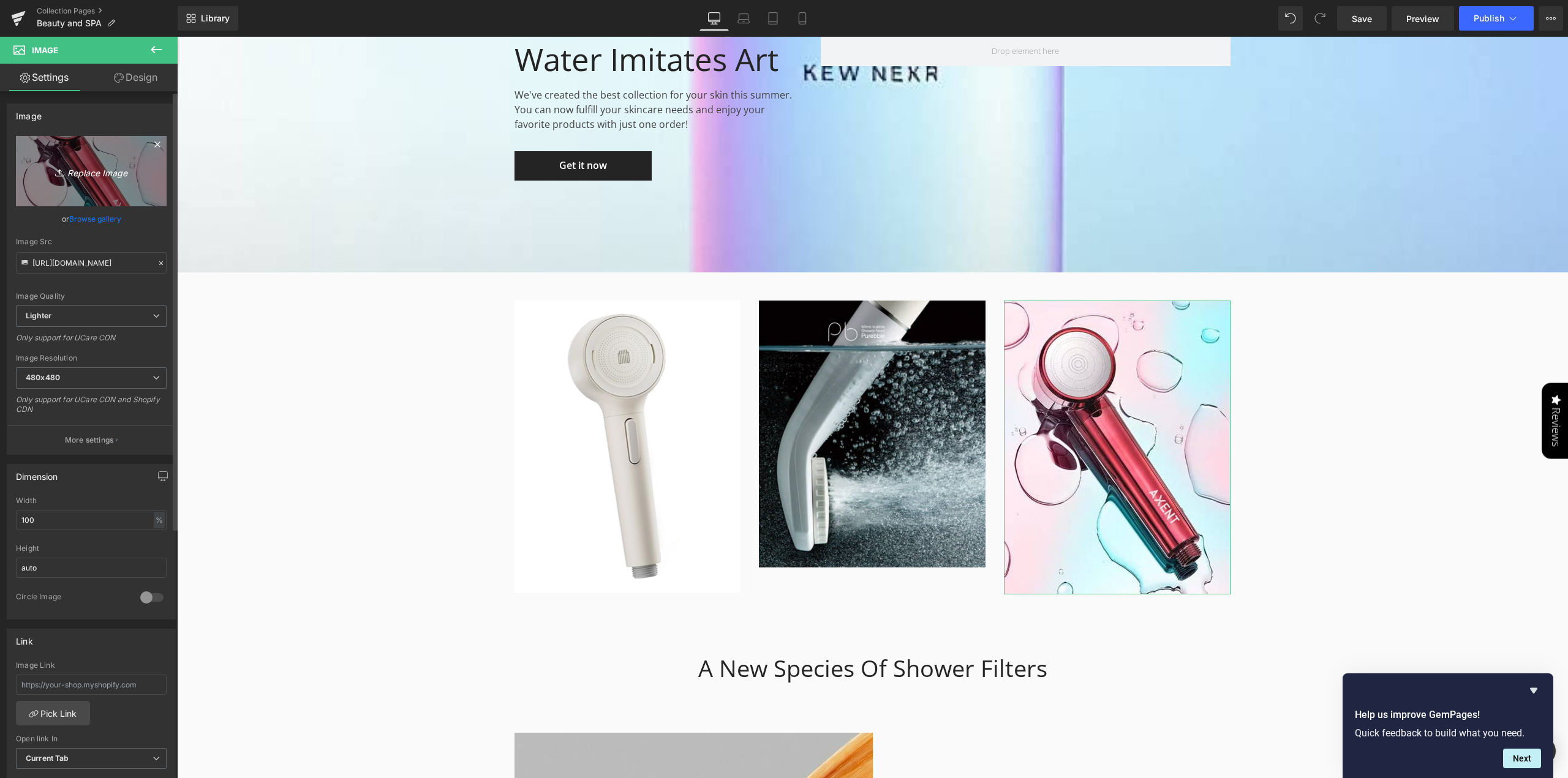
click at [88, 177] on icon "Replace Image" at bounding box center [92, 171] width 98 height 15
type input "C:\fakepath\H49f575.jpg"
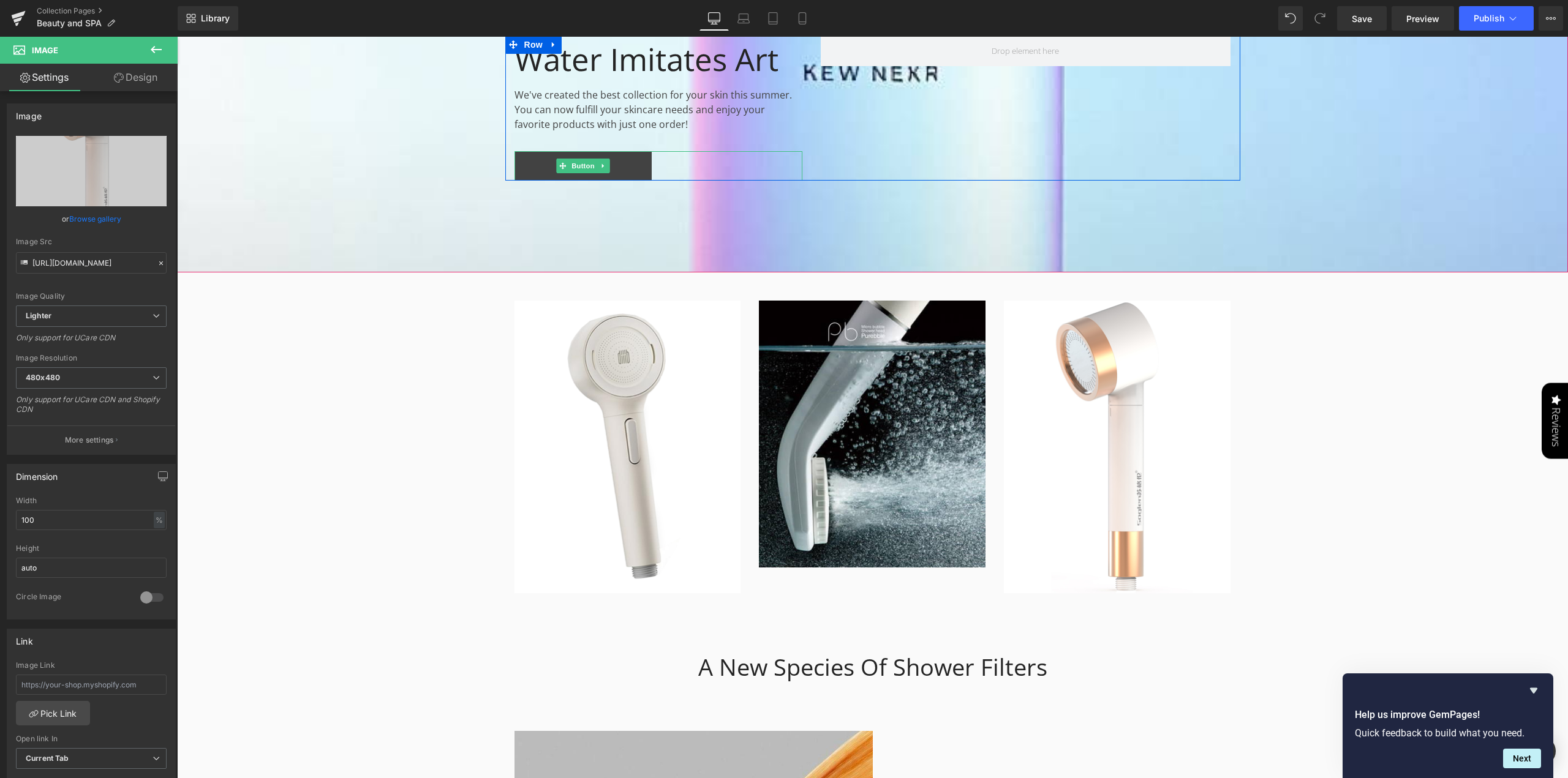
type input "[URL][DOMAIN_NAME]"
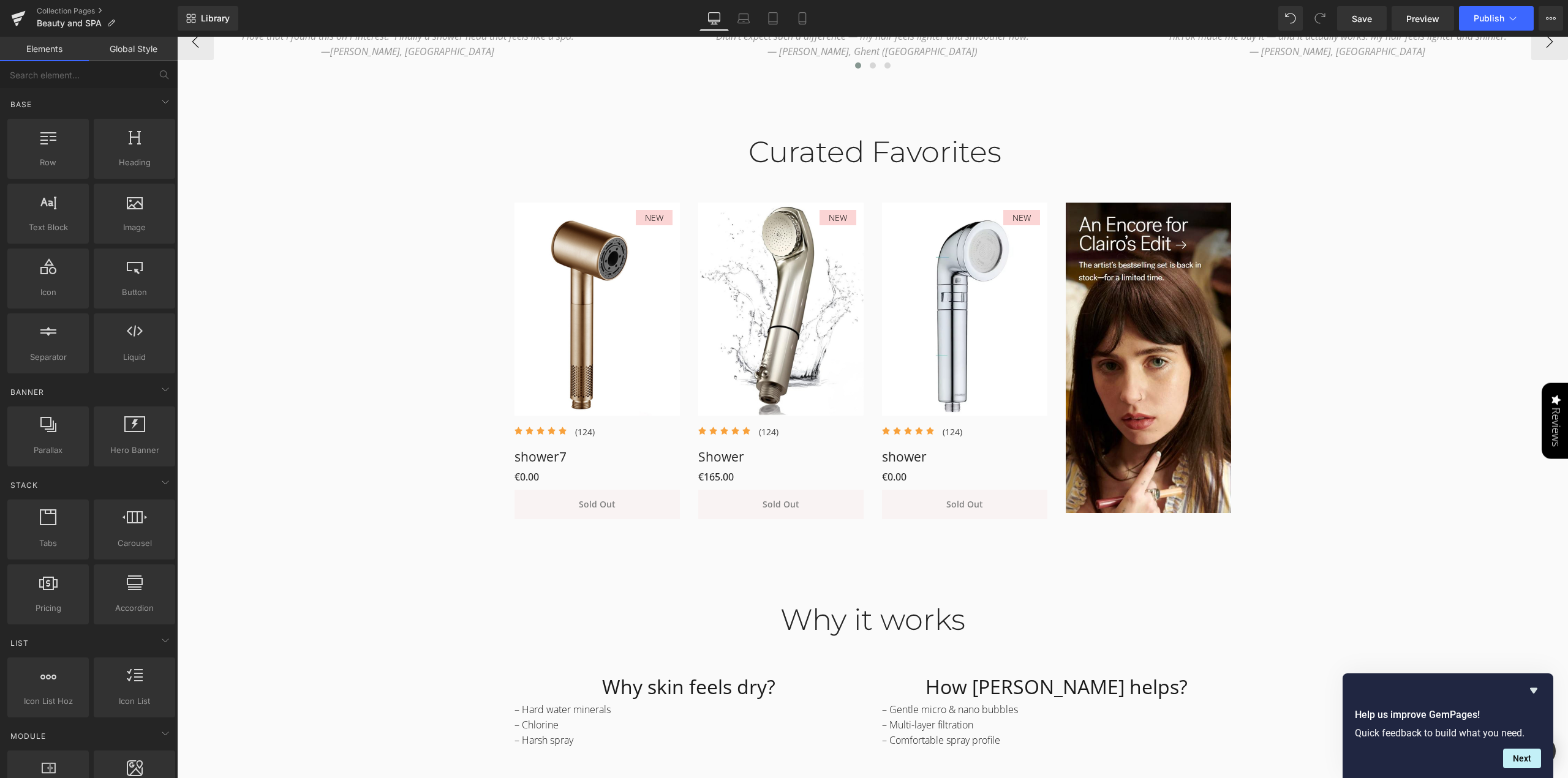
scroll to position [571, 0]
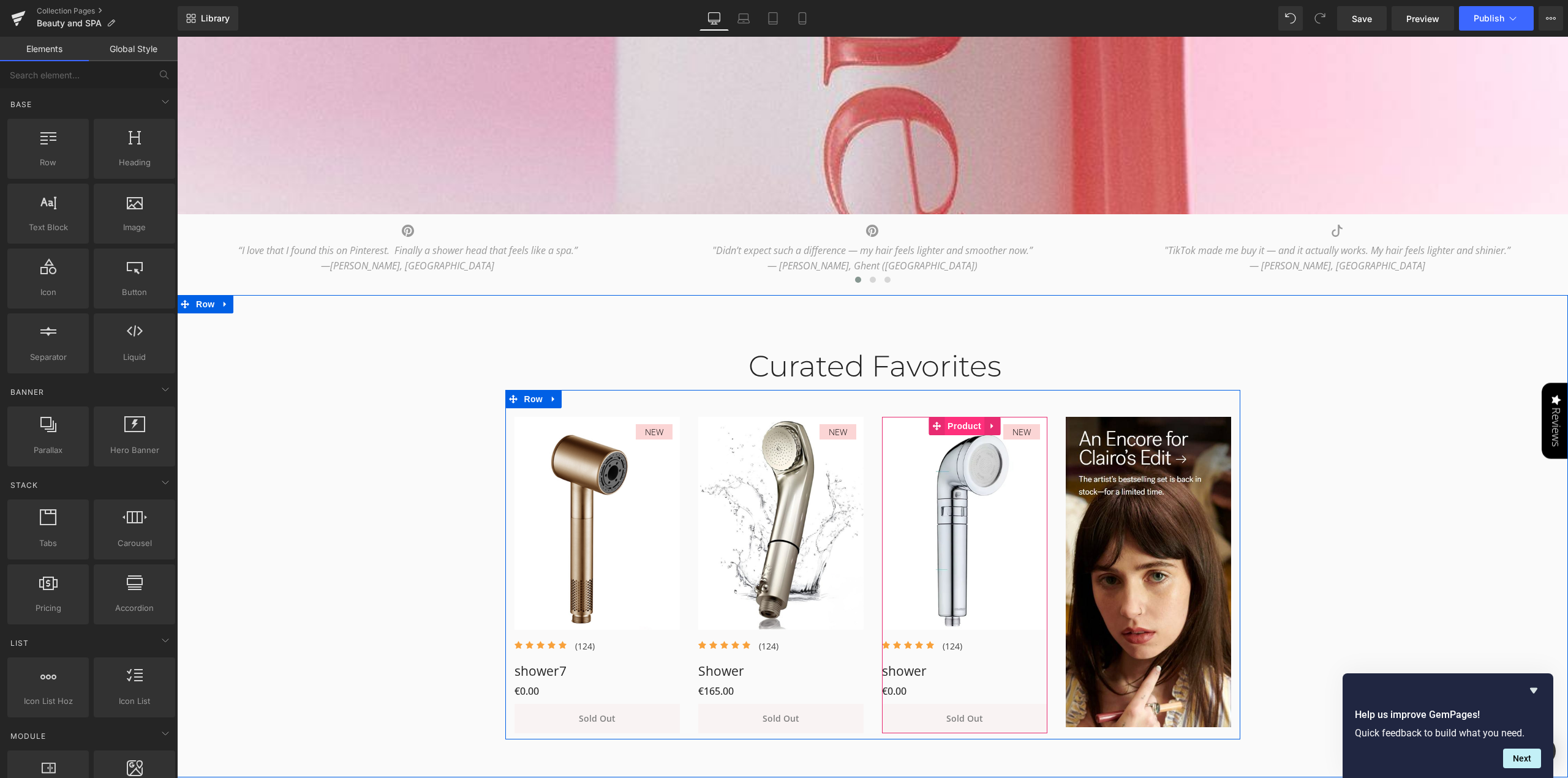
click at [964, 430] on span "Product" at bounding box center [964, 426] width 40 height 18
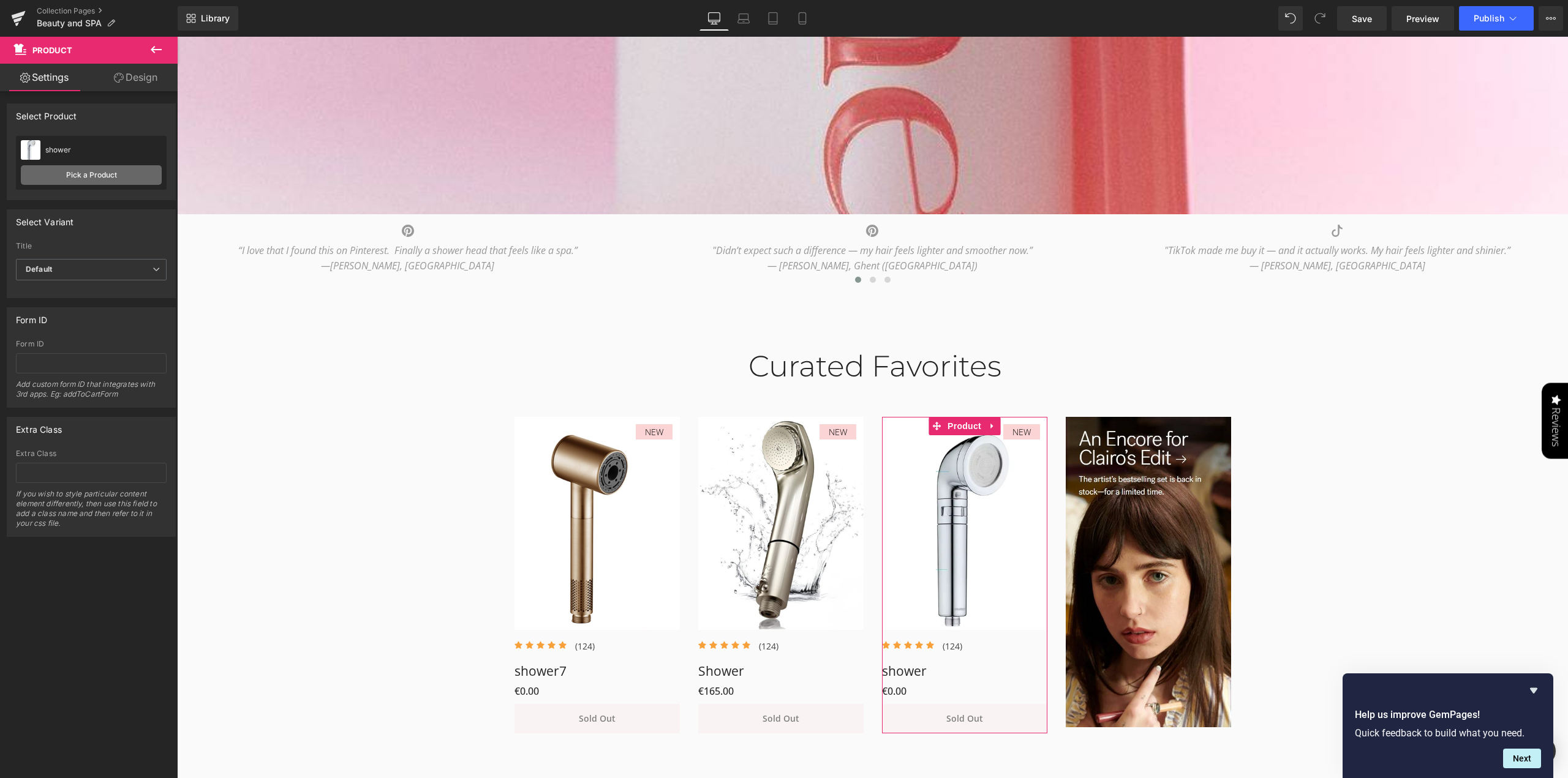
click at [81, 178] on link "Pick a Product" at bounding box center [91, 175] width 141 height 19
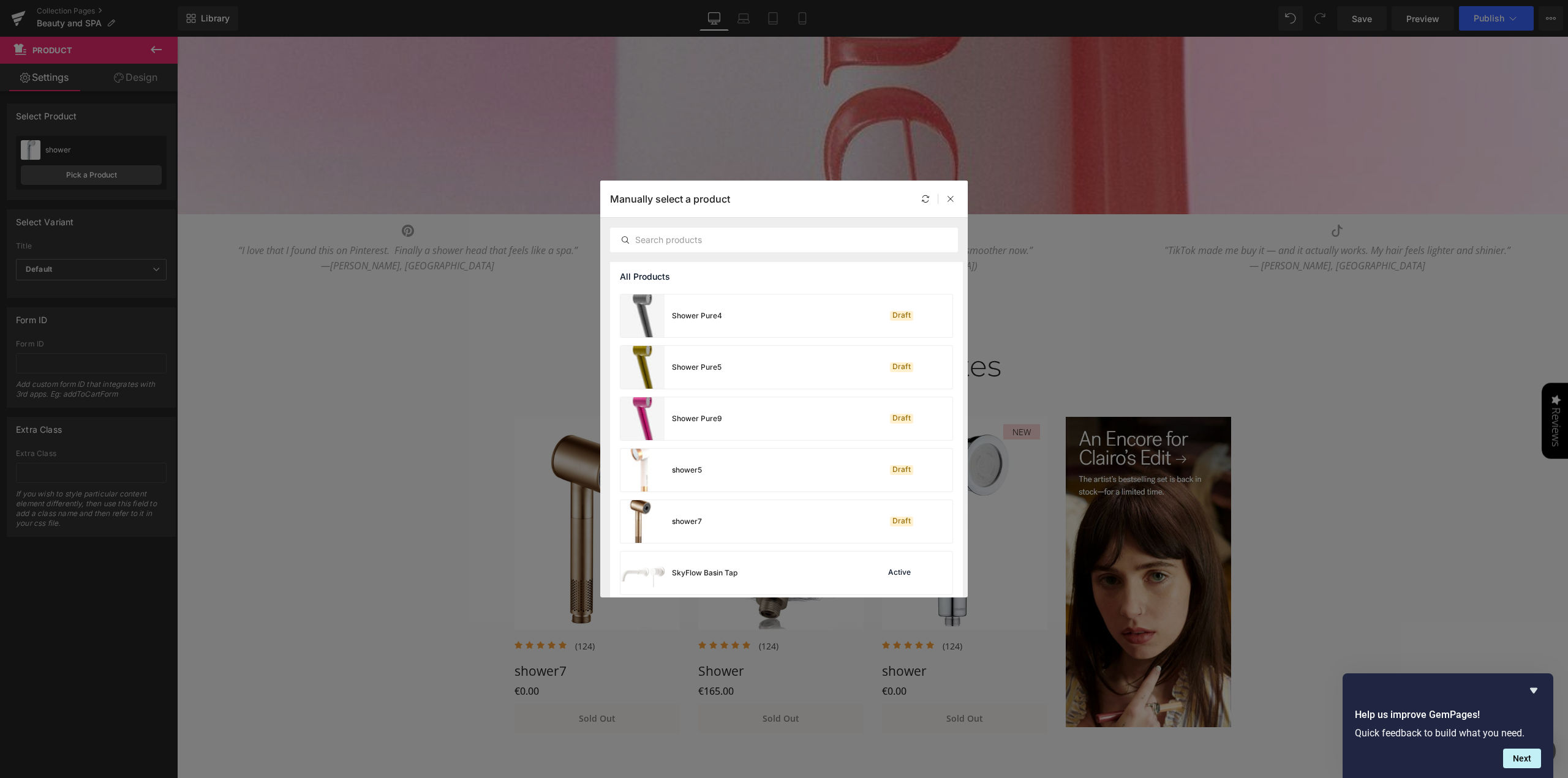
scroll to position [2173, 0]
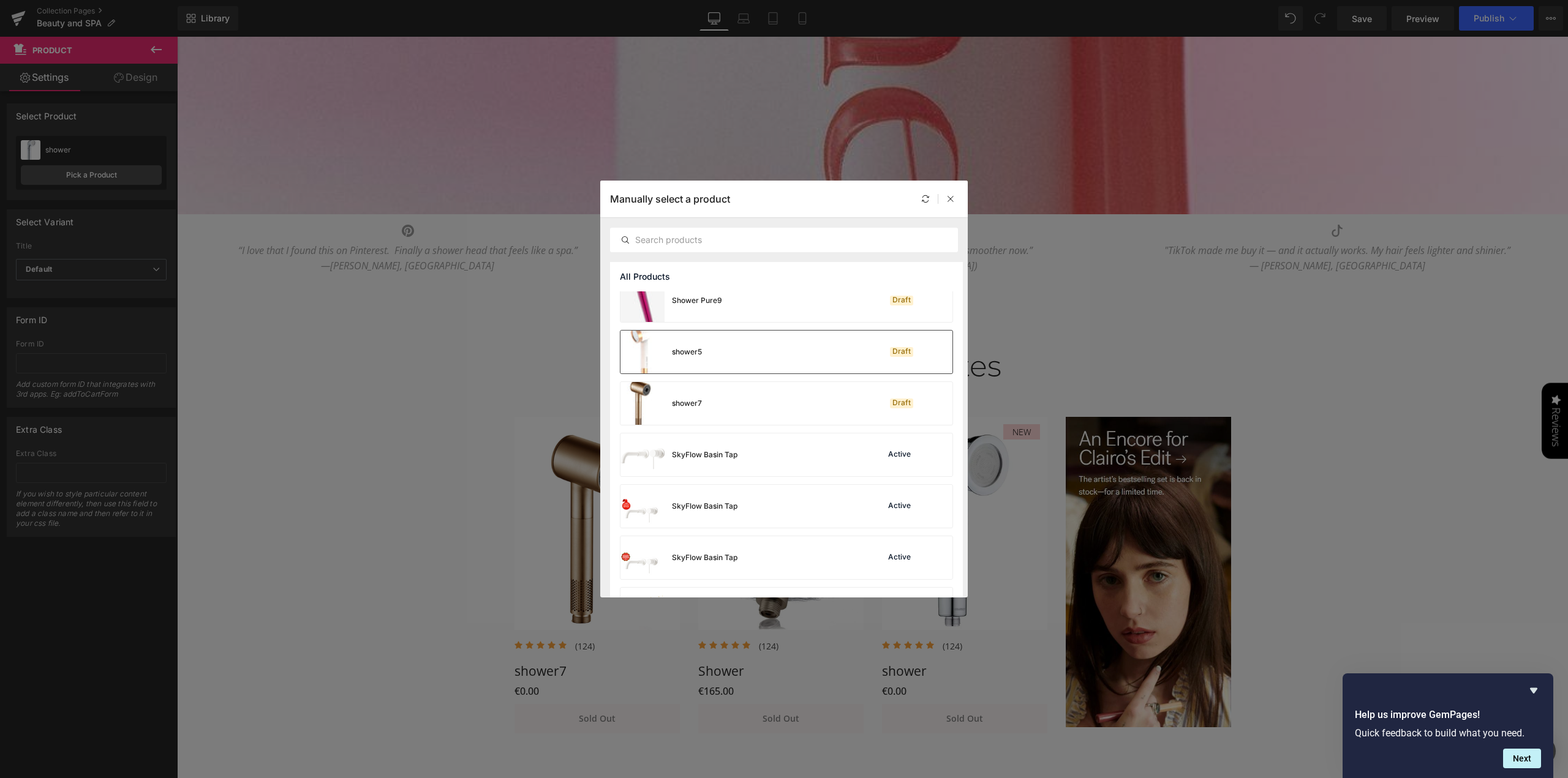
click at [758, 351] on div "shower5 Draft" at bounding box center [786, 351] width 332 height 43
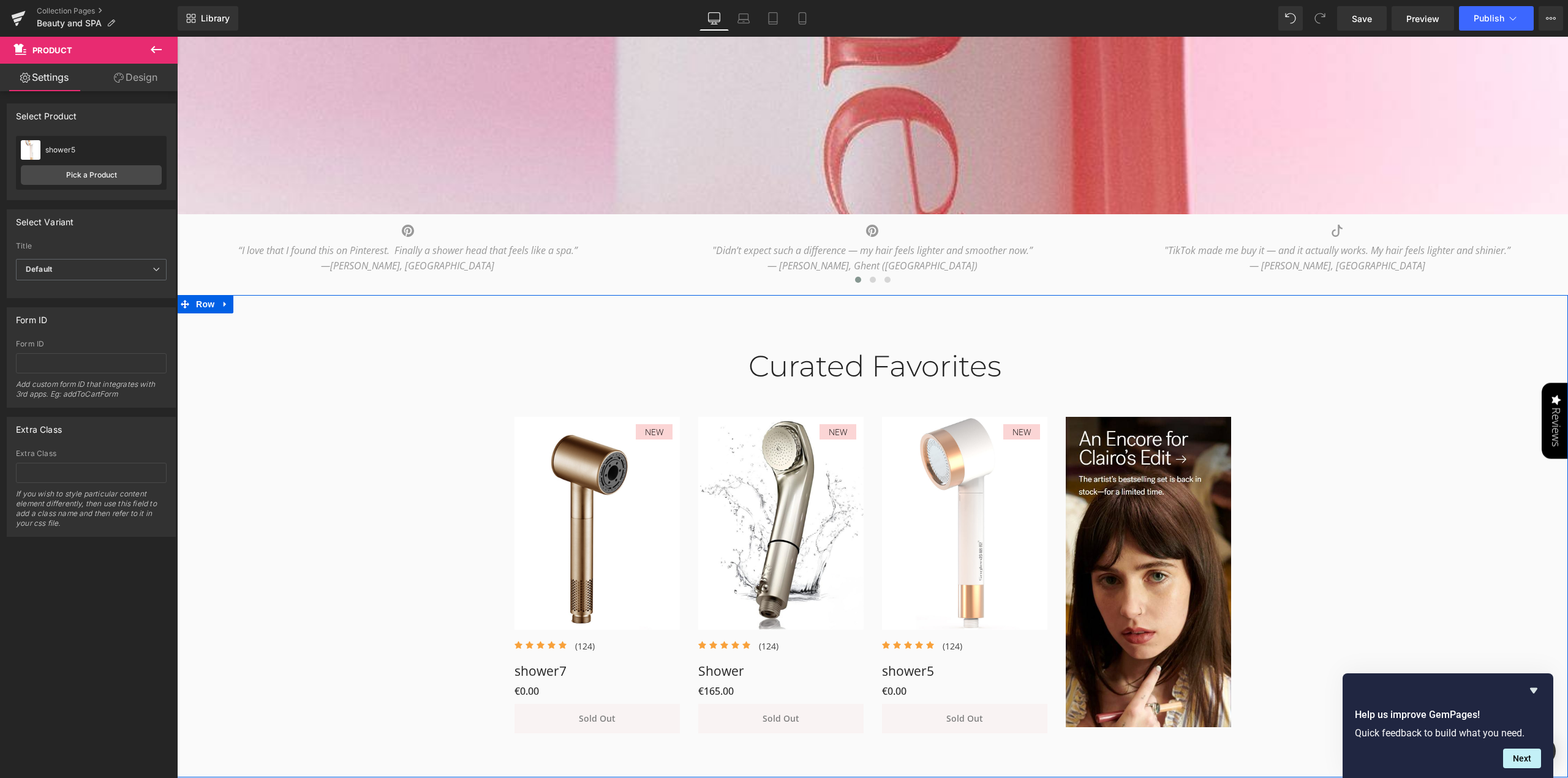
click at [404, 514] on div "Curated Favorites Heading Row NEW (P) Image Icon Icon Icon Icon Icon Icon List …" at bounding box center [872, 535] width 1391 height 409
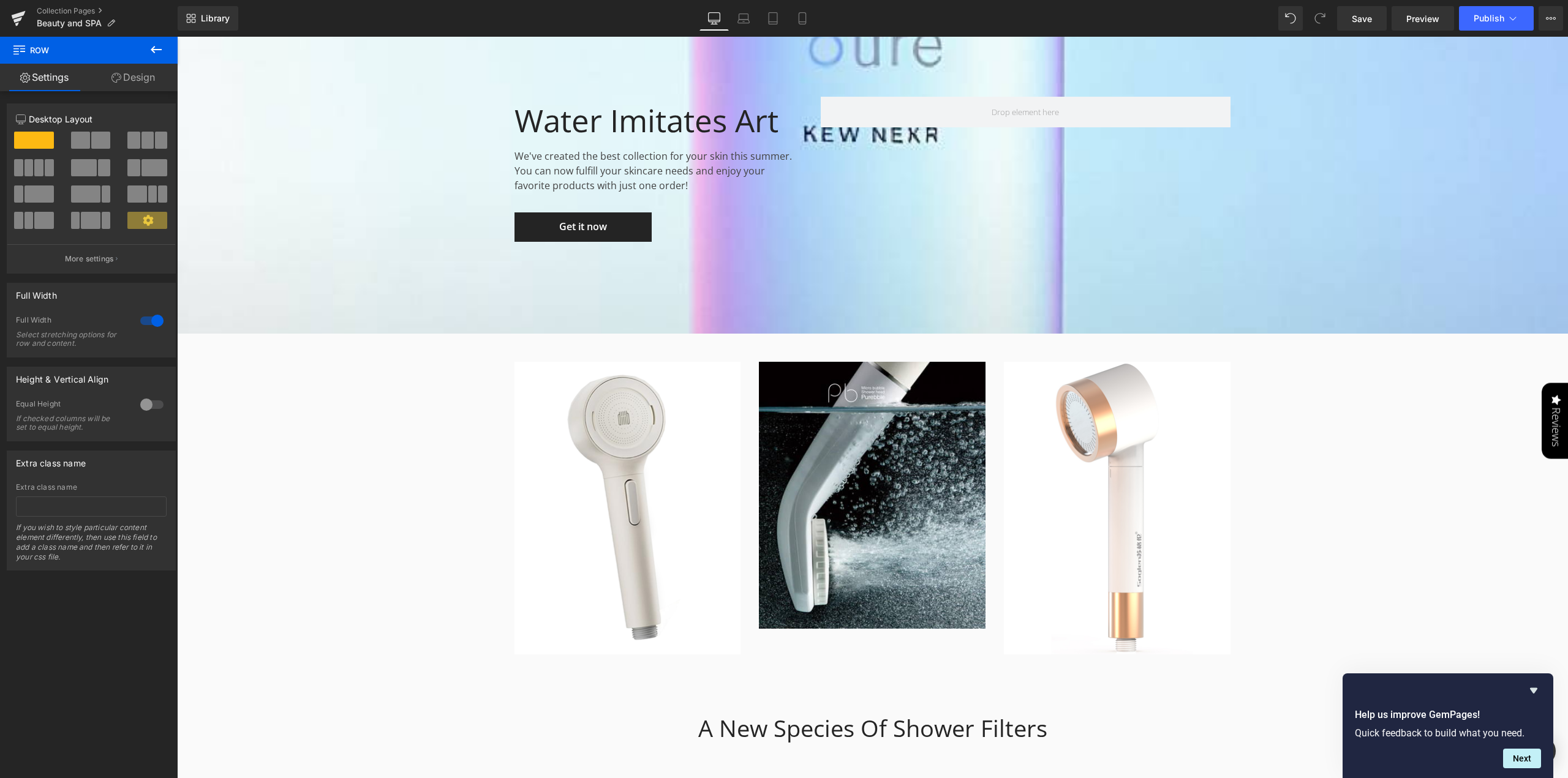
scroll to position [2530, 0]
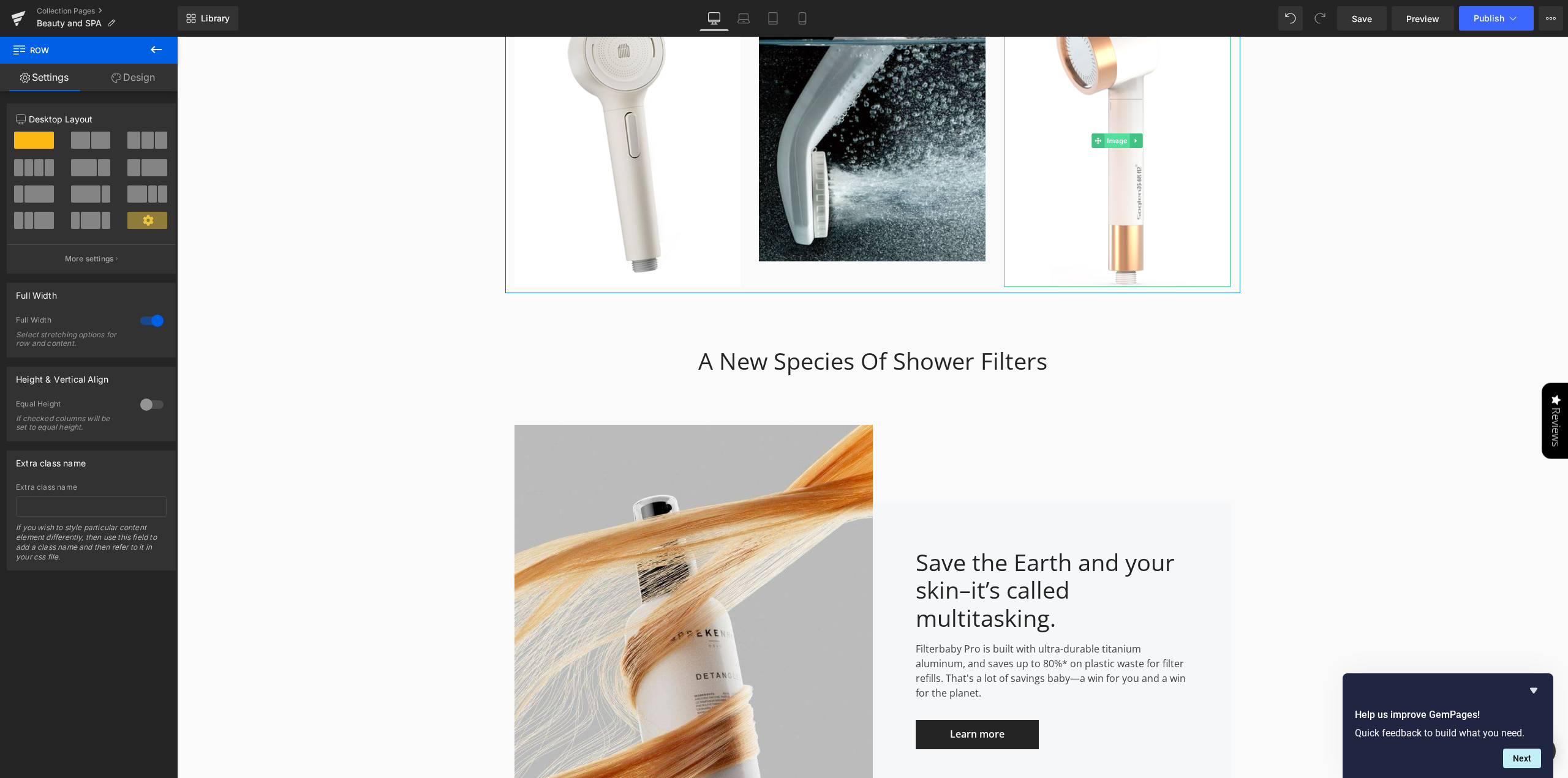
click at [1115, 138] on span "Image" at bounding box center [1118, 141] width 26 height 14
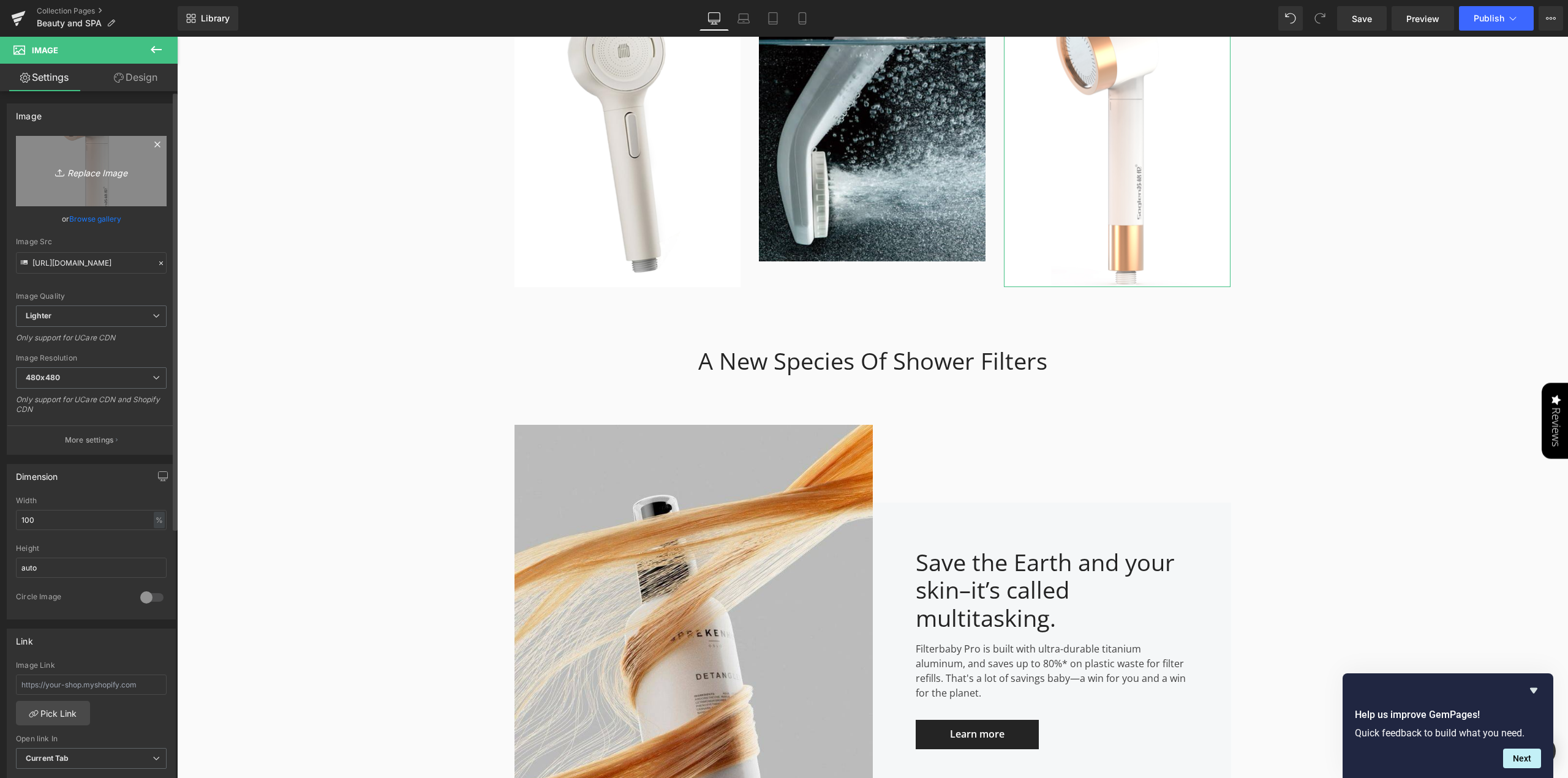
click at [91, 173] on icon "Replace Image" at bounding box center [92, 171] width 98 height 15
click at [1333, 301] on div "Leela — Beauty in Every Drop Heading Smart shower heads with micro & nano bubbl…" at bounding box center [872, 784] width 1391 height 6380
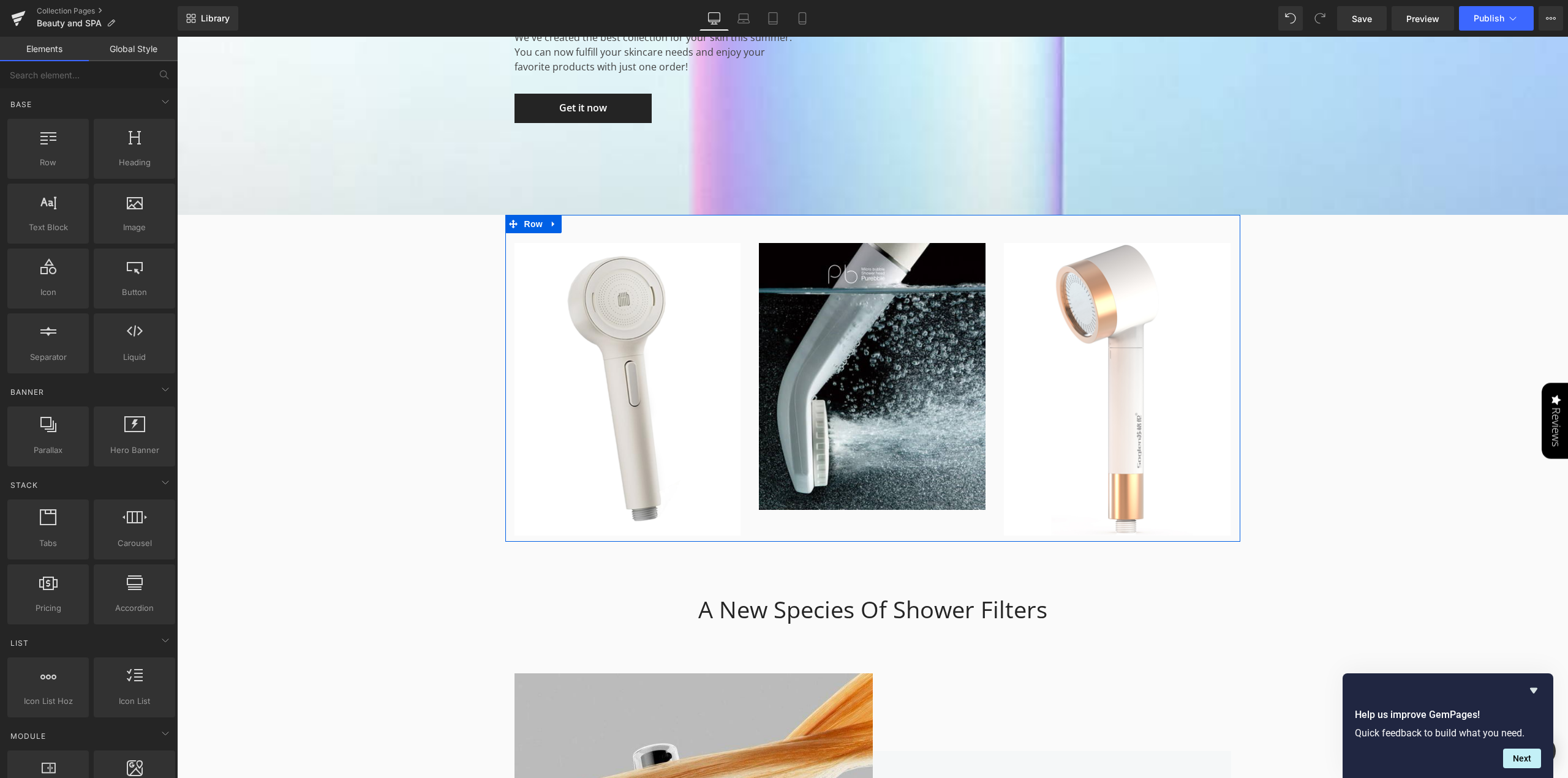
scroll to position [2163, 0]
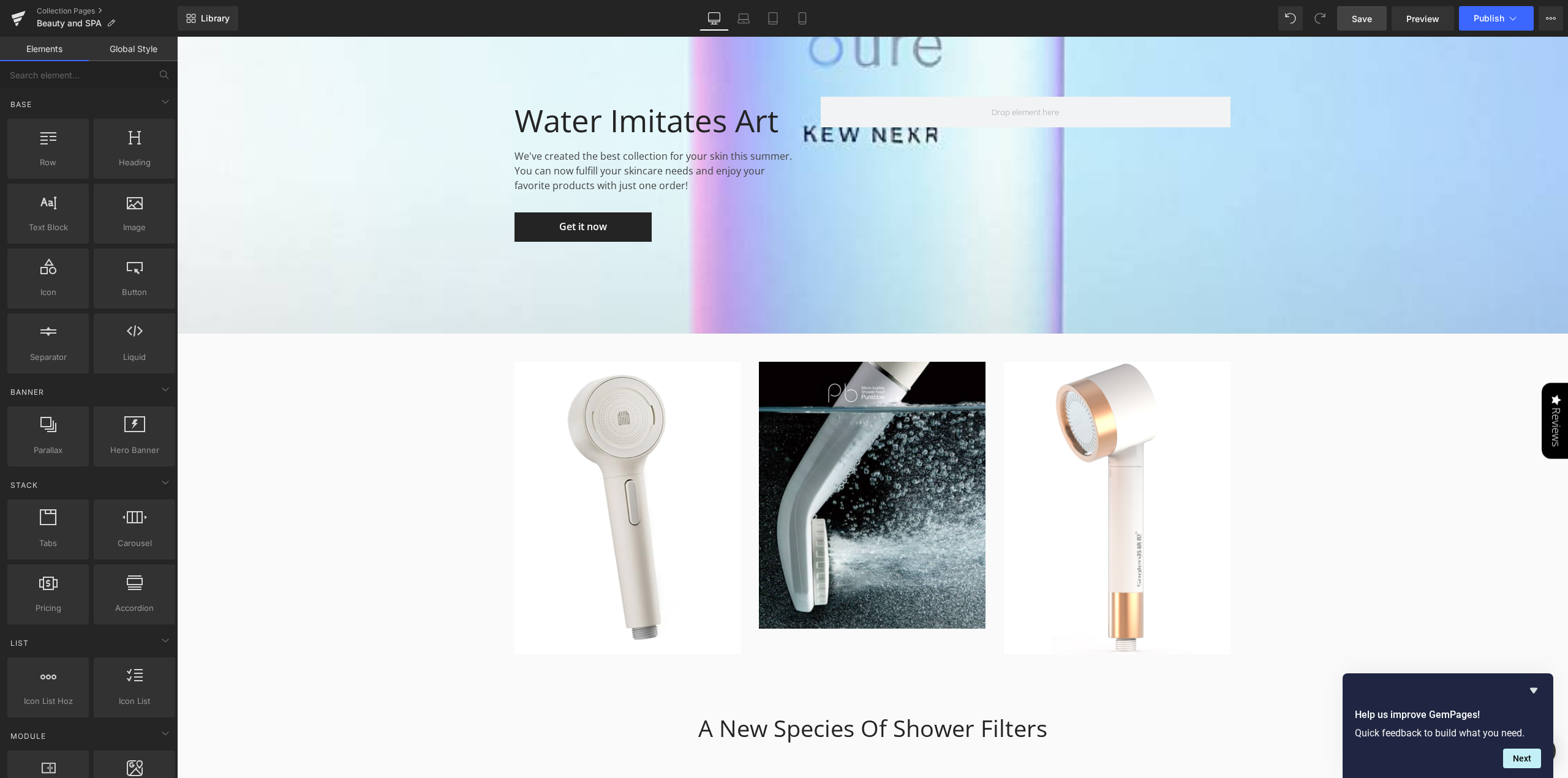
click at [1369, 15] on span "Save" at bounding box center [1362, 19] width 20 height 13
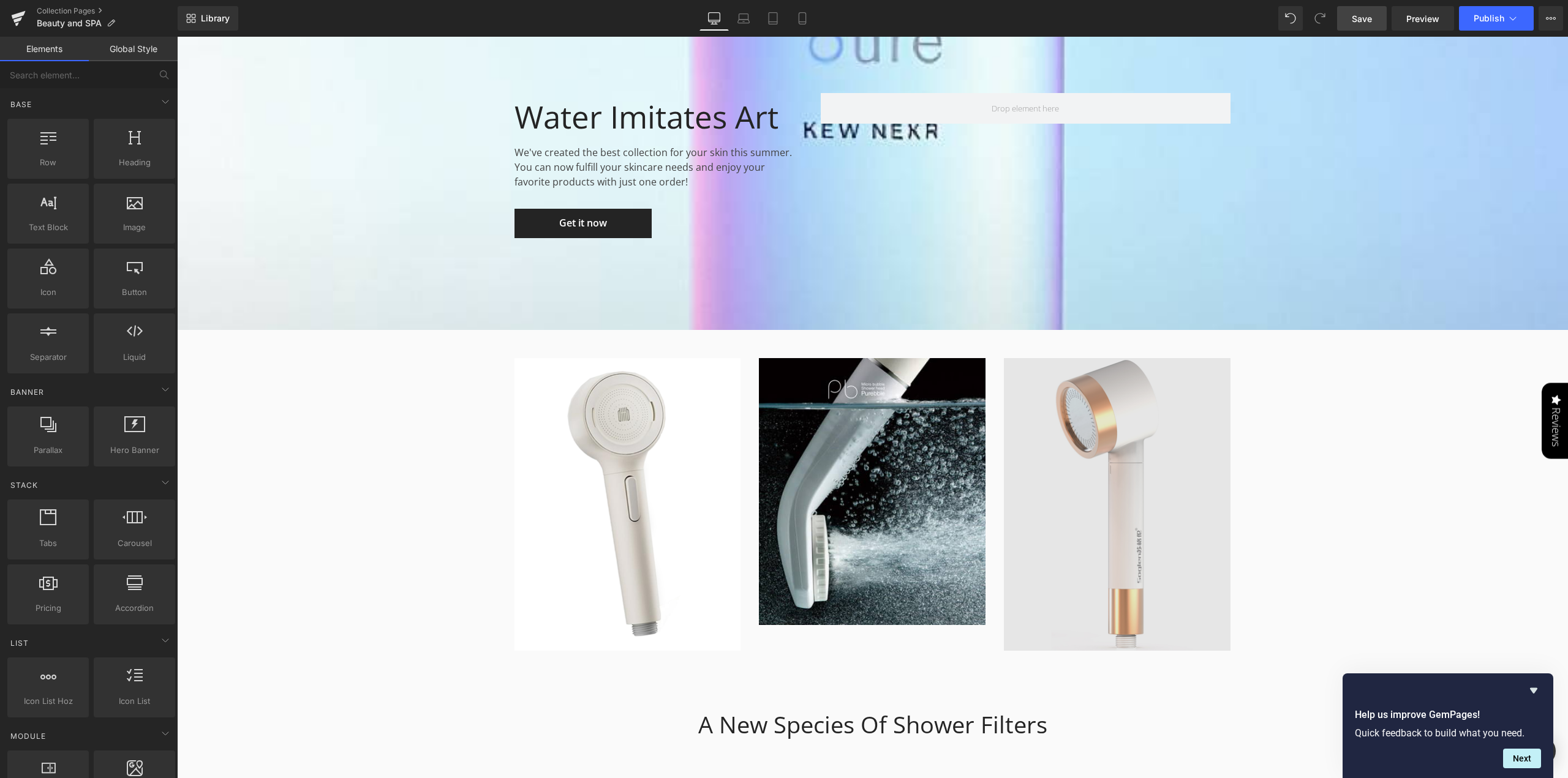
scroll to position [2224, 0]
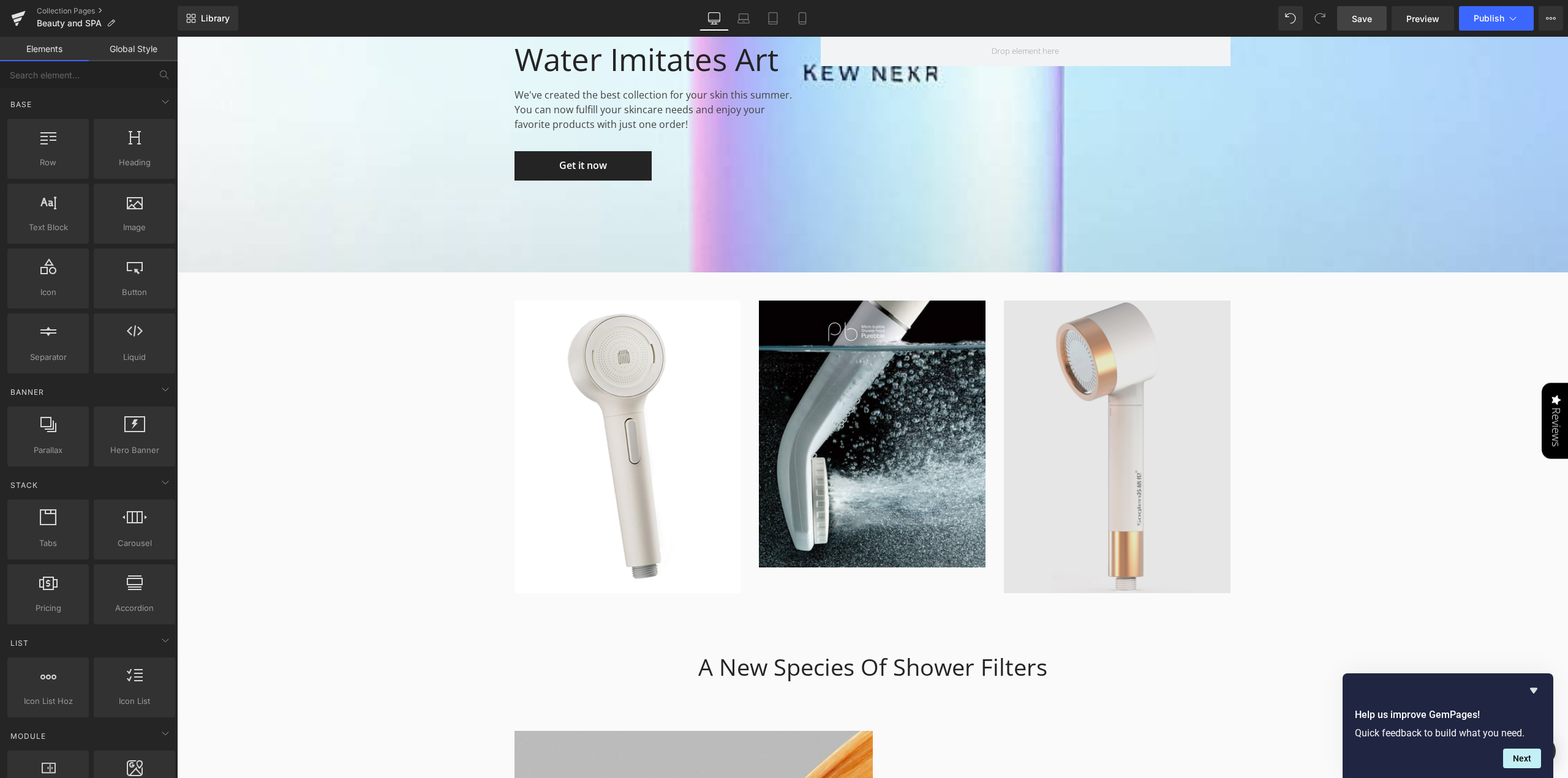
click at [1111, 394] on img at bounding box center [1118, 447] width 227 height 292
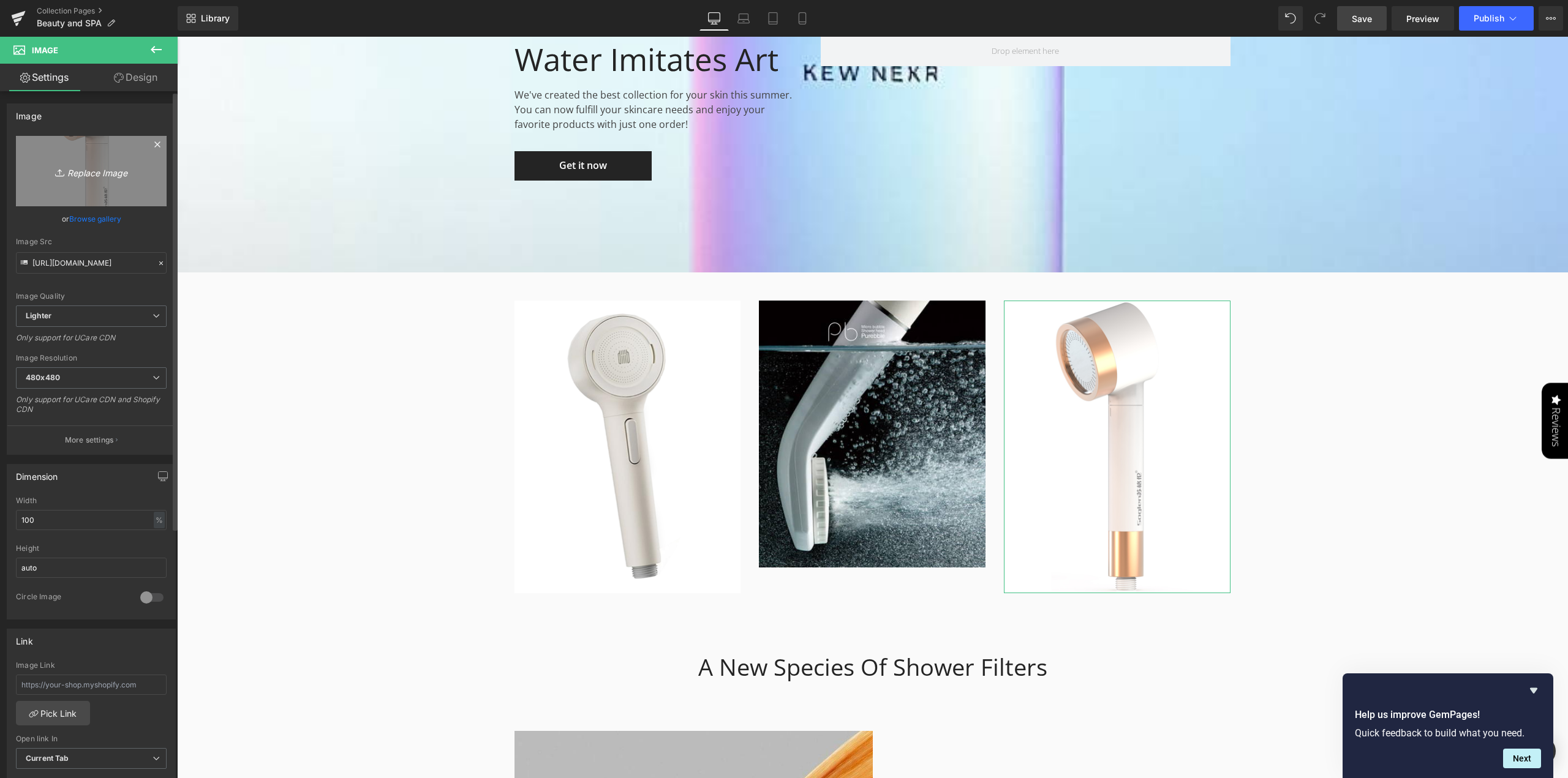
click at [79, 172] on icon "Replace Image" at bounding box center [92, 171] width 98 height 15
type input "C:\fakepath\Screenshotg-poh.jpg"
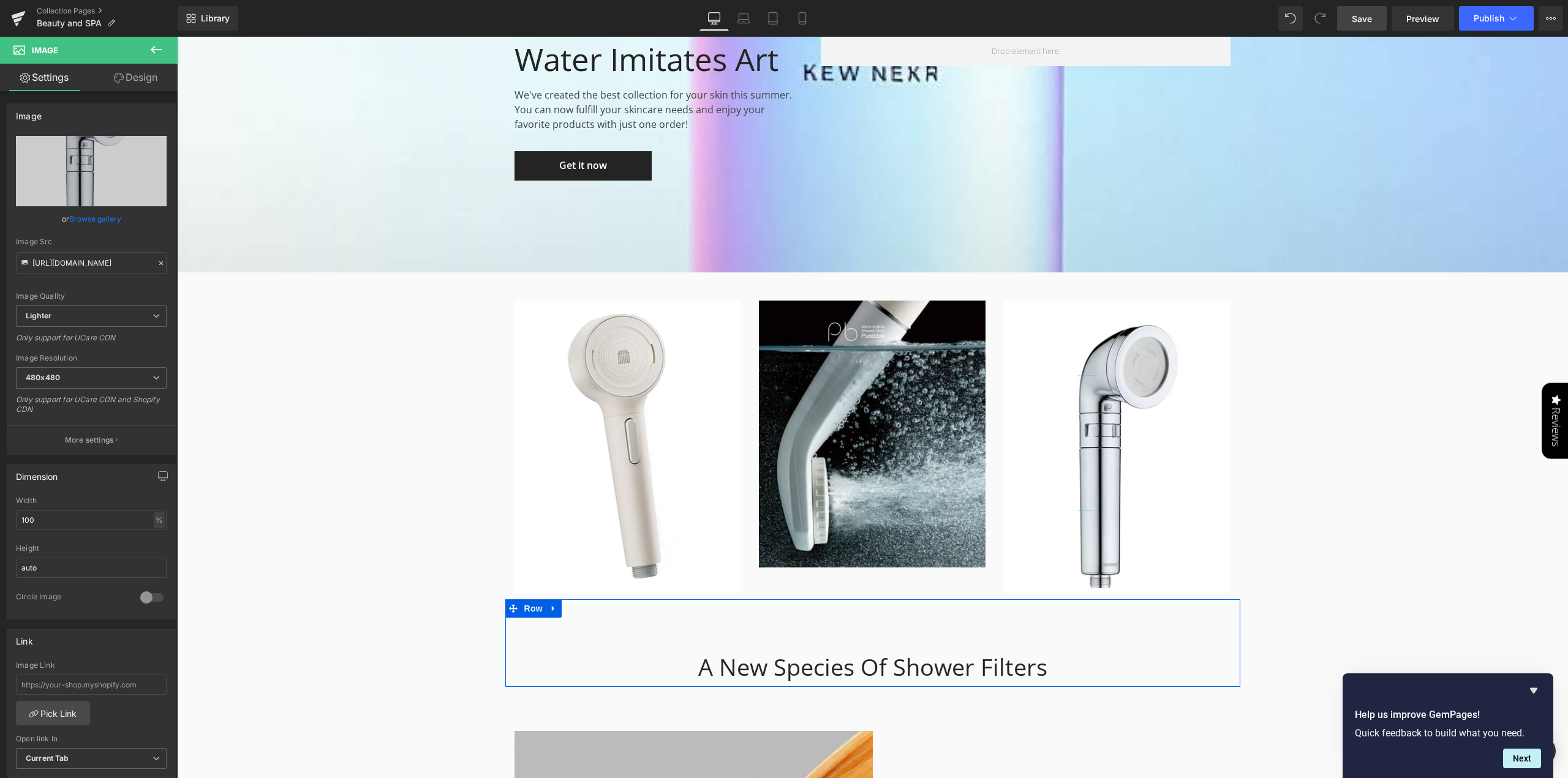
type input "[URL][DOMAIN_NAME]"
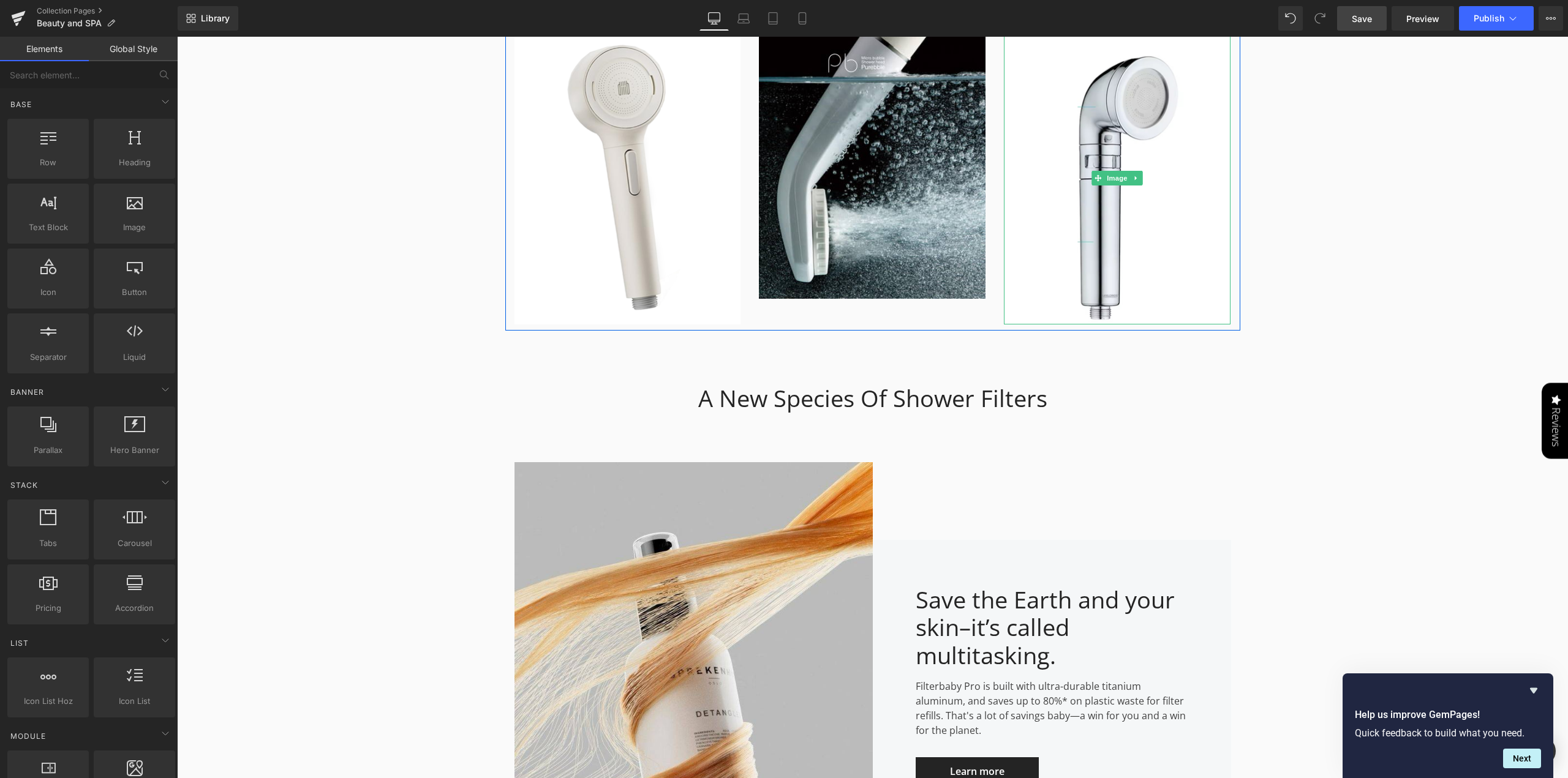
scroll to position [2592, 0]
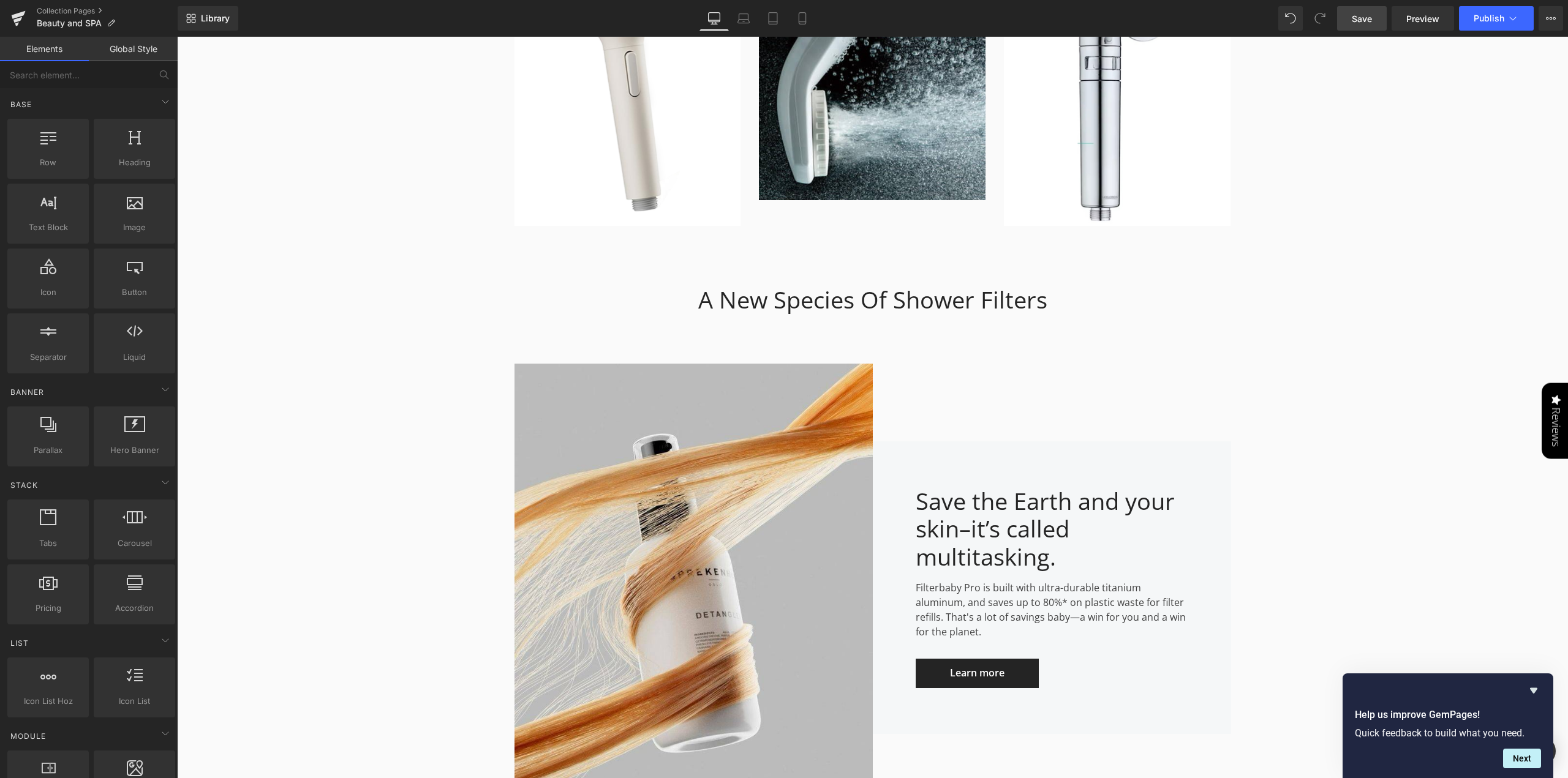
click at [1364, 18] on span "Save" at bounding box center [1362, 19] width 20 height 13
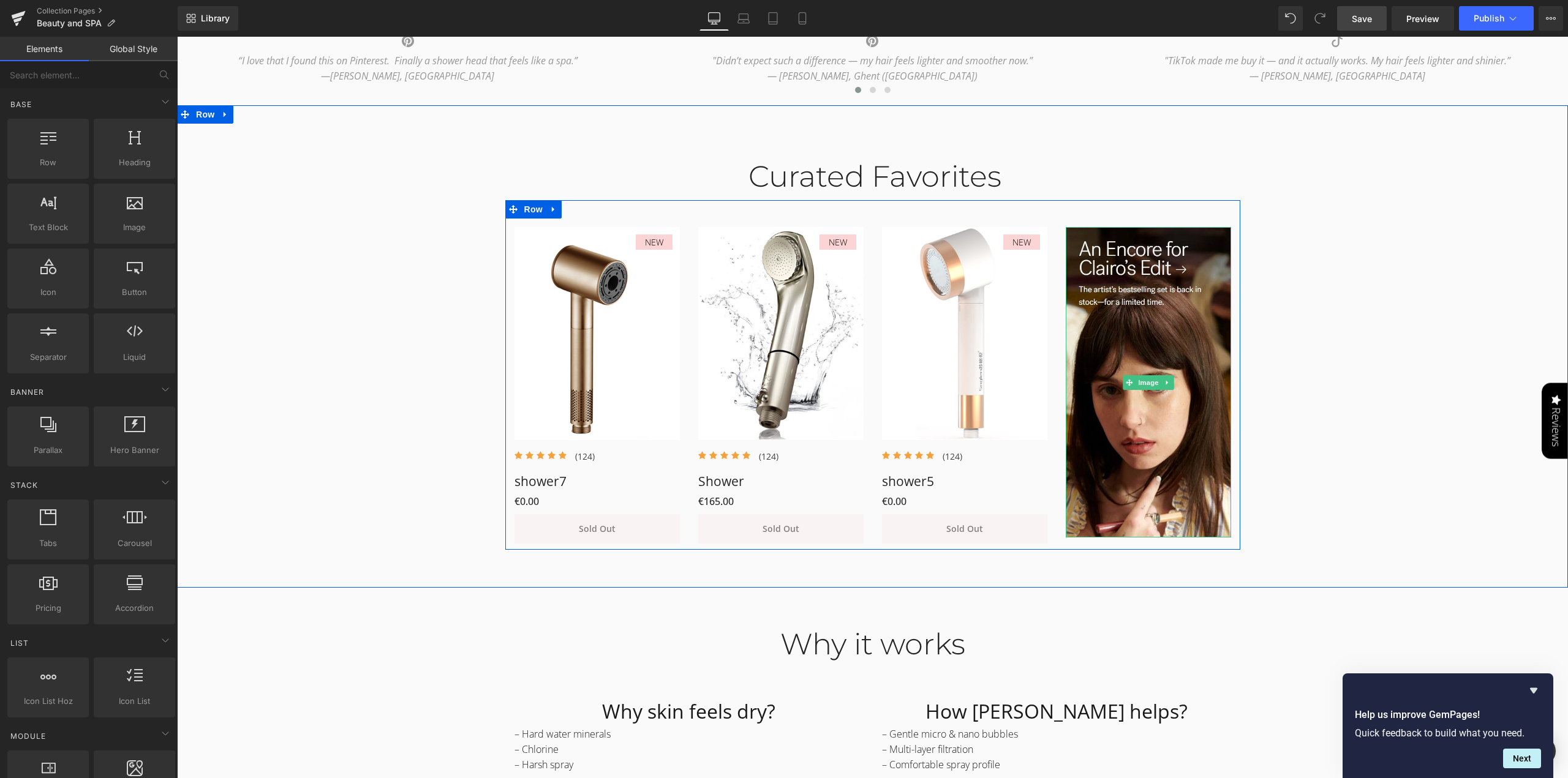
scroll to position [838, 0]
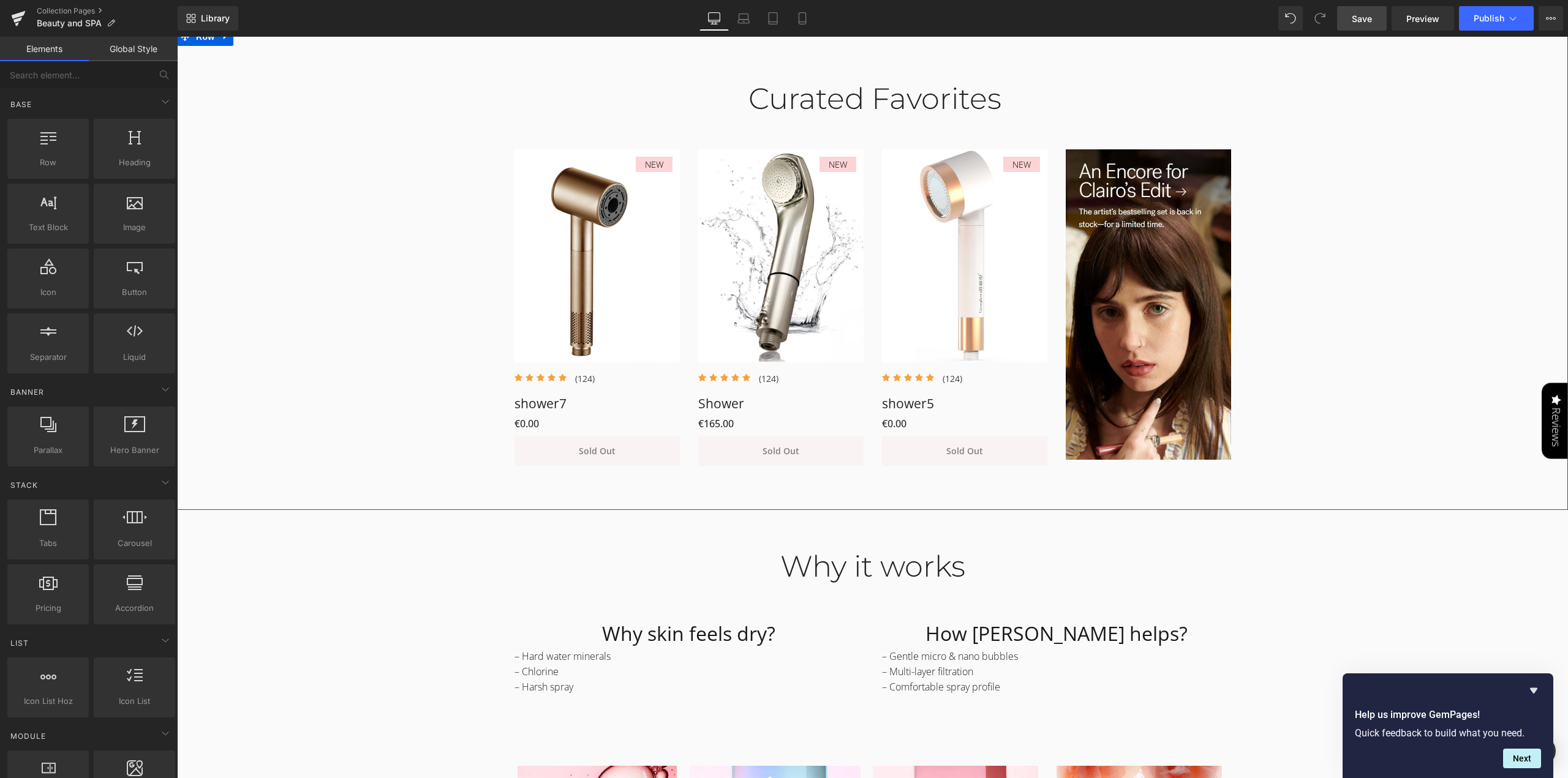
click at [401, 396] on div "Curated Favorites Heading Row NEW (P) Image Icon Icon Icon Icon Icon Icon List …" at bounding box center [872, 267] width 1391 height 409
